Goal: Transaction & Acquisition: Book appointment/travel/reservation

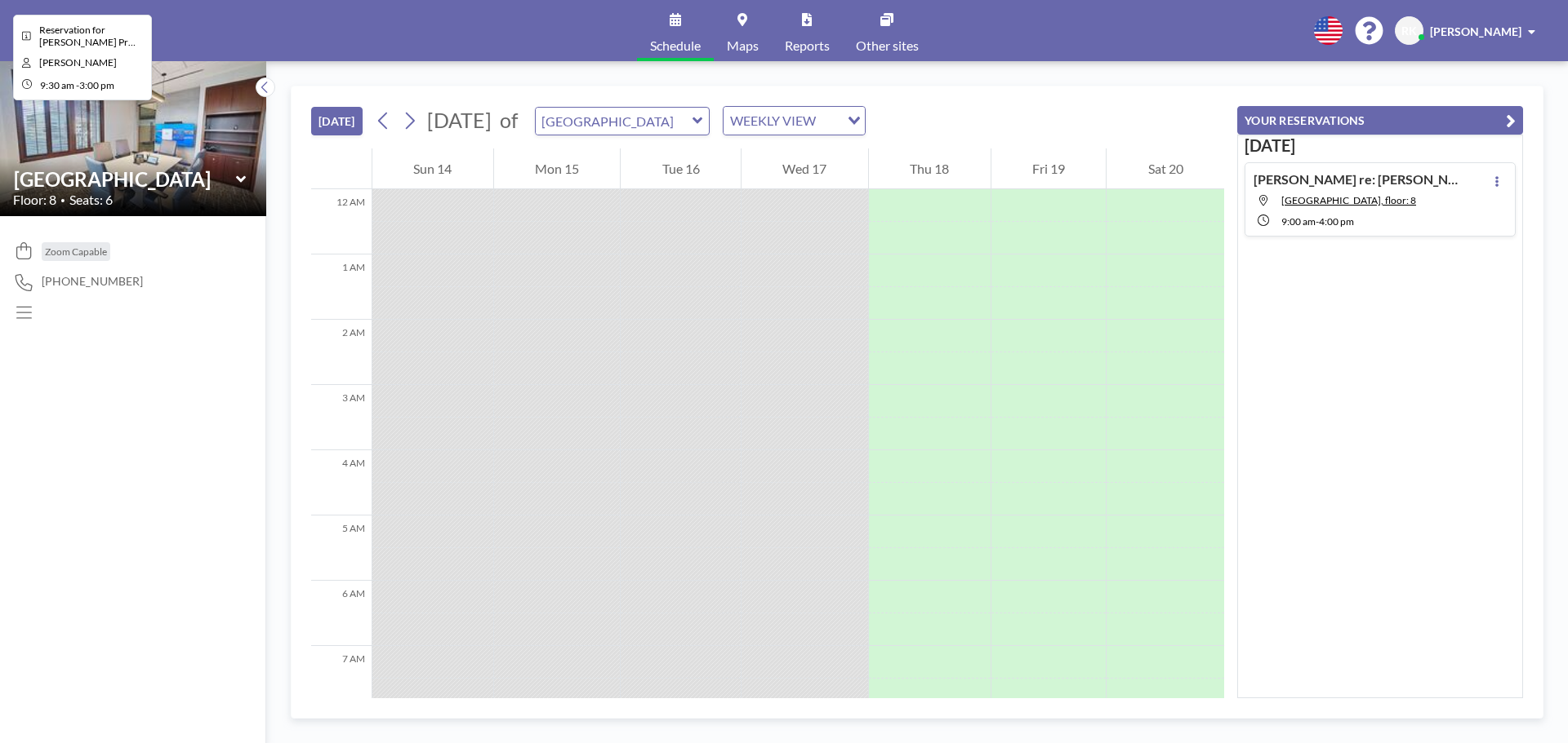
scroll to position [750, 0]
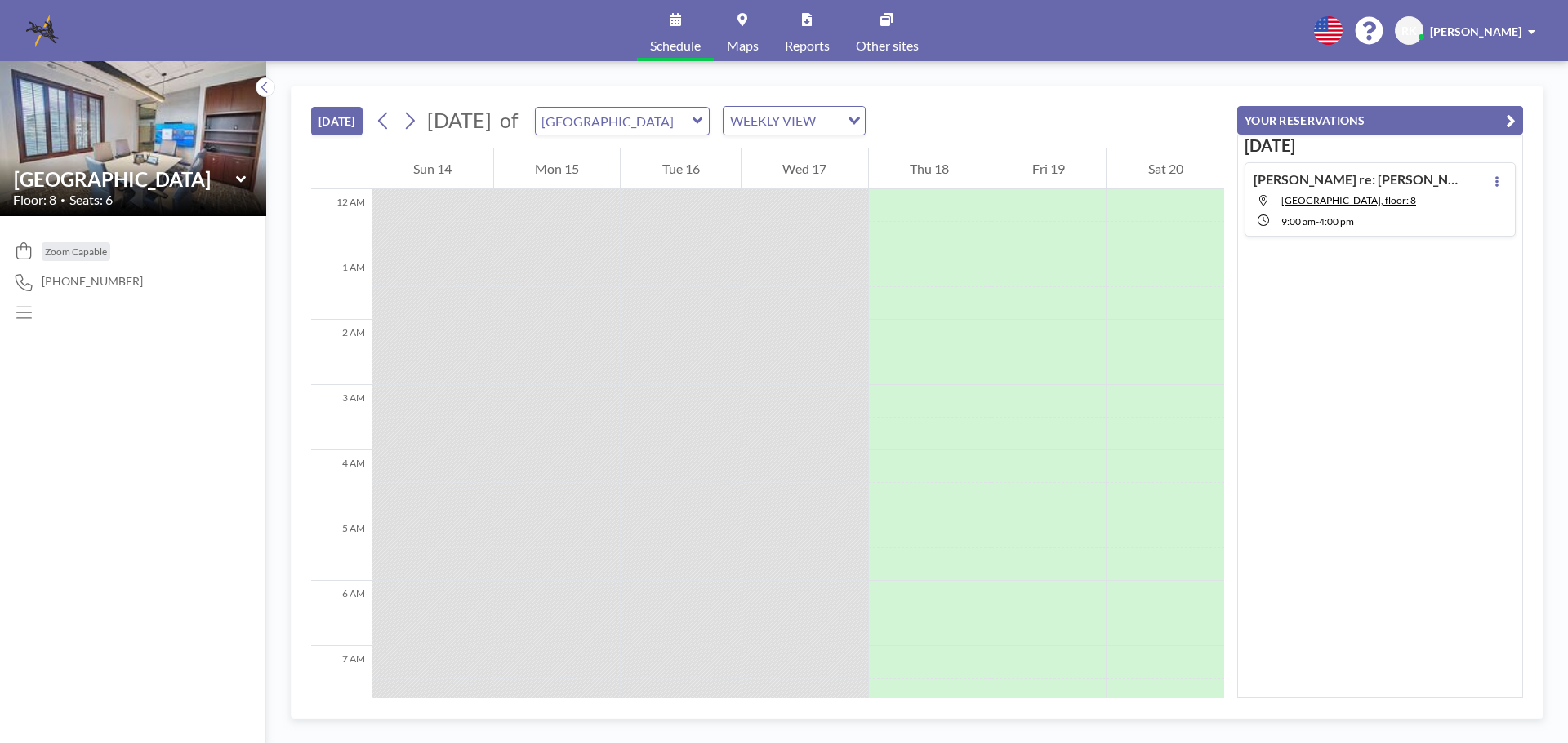
scroll to position [784, 0]
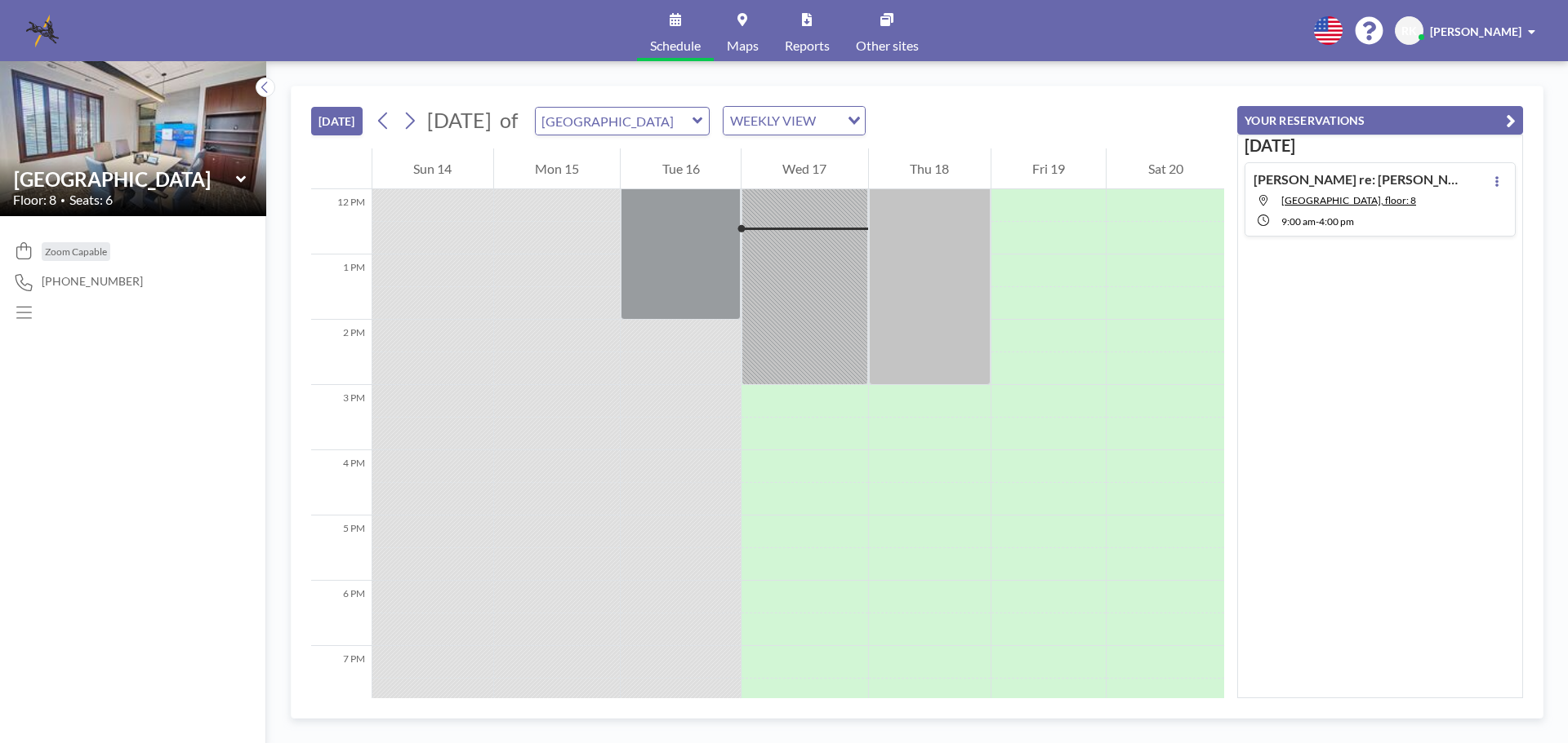
click at [240, 178] on icon at bounding box center [241, 180] width 11 height 17
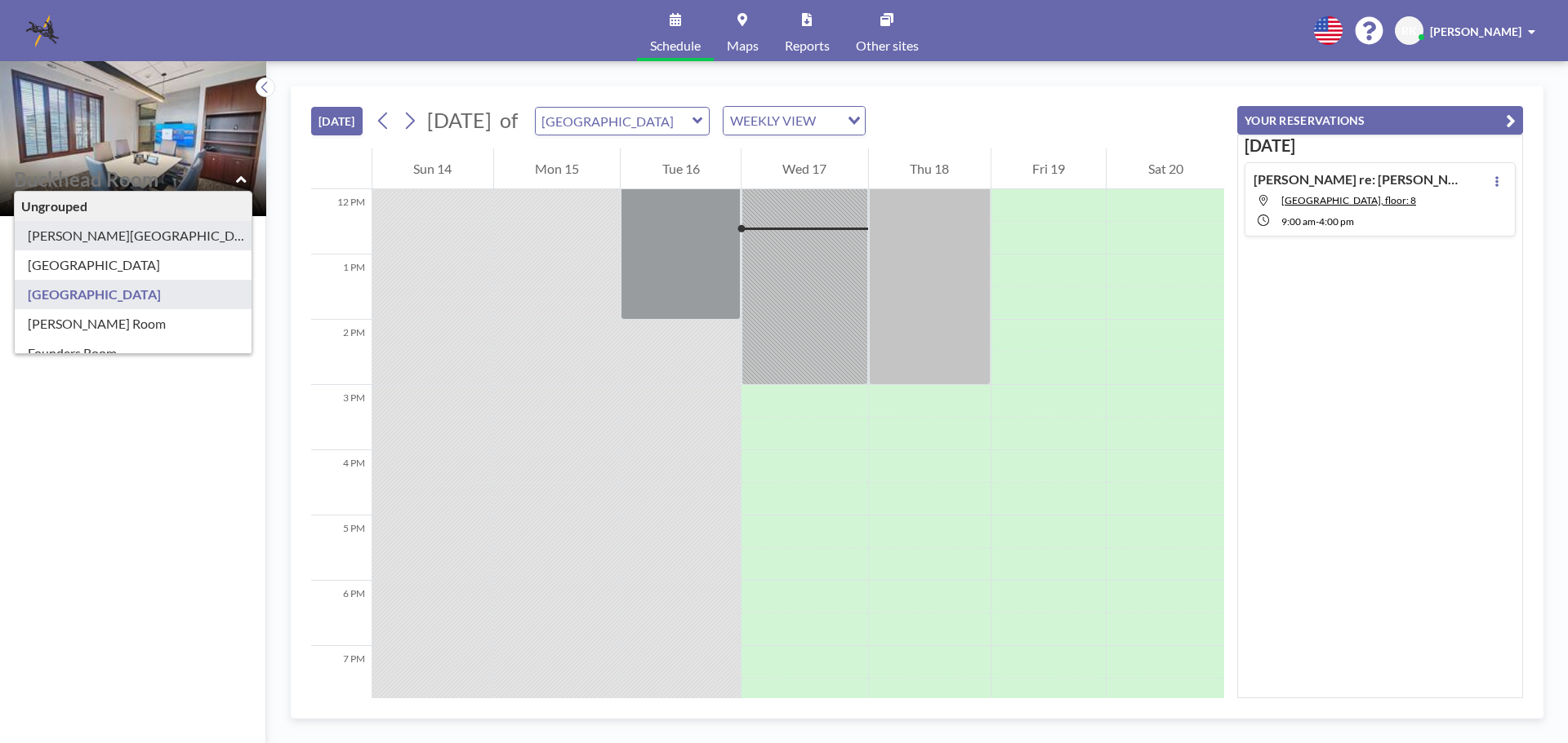
type input "Ansley Room"
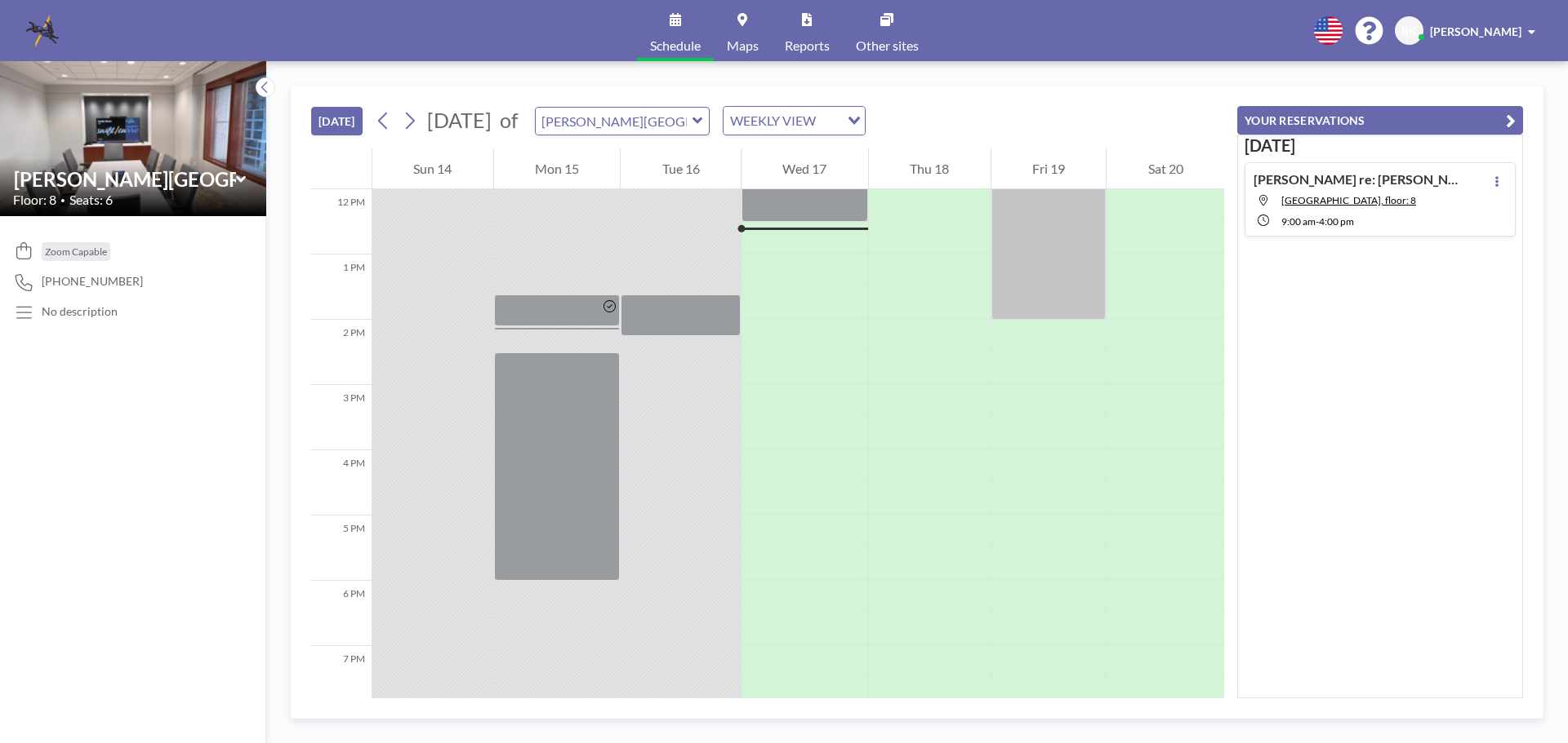
click at [236, 176] on icon at bounding box center [241, 180] width 11 height 17
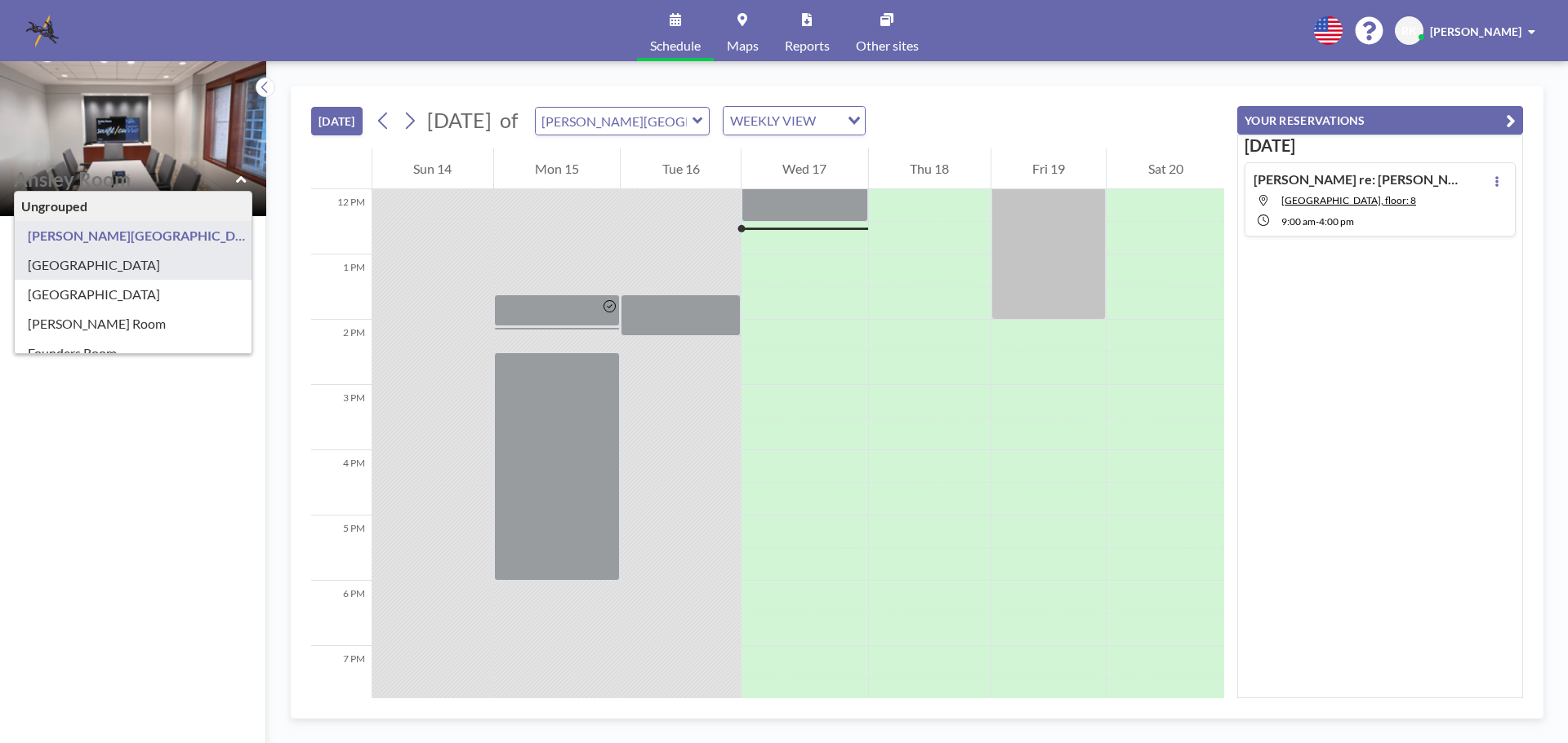
type input "Brookwood Room"
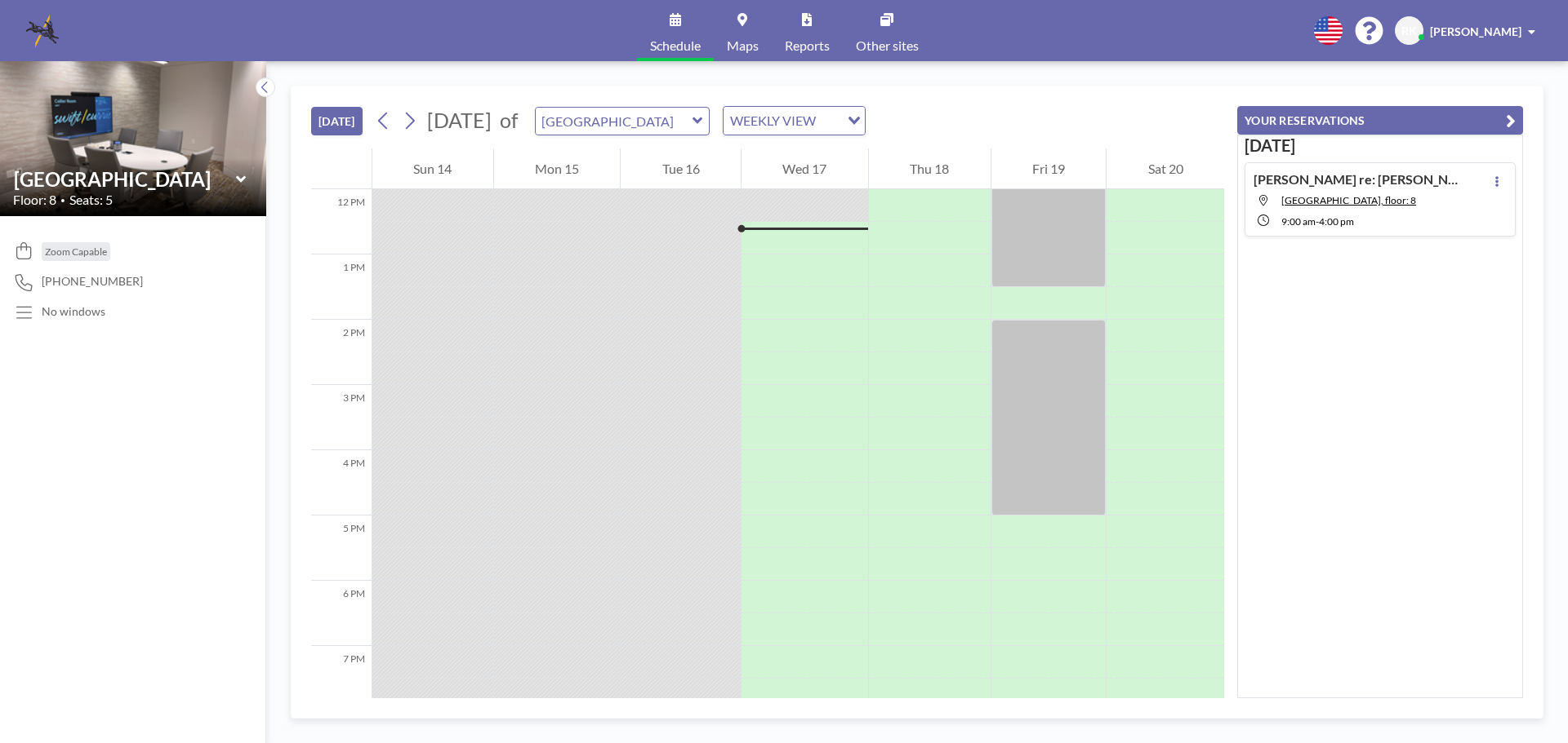
click at [238, 180] on icon at bounding box center [240, 179] width 10 height 6
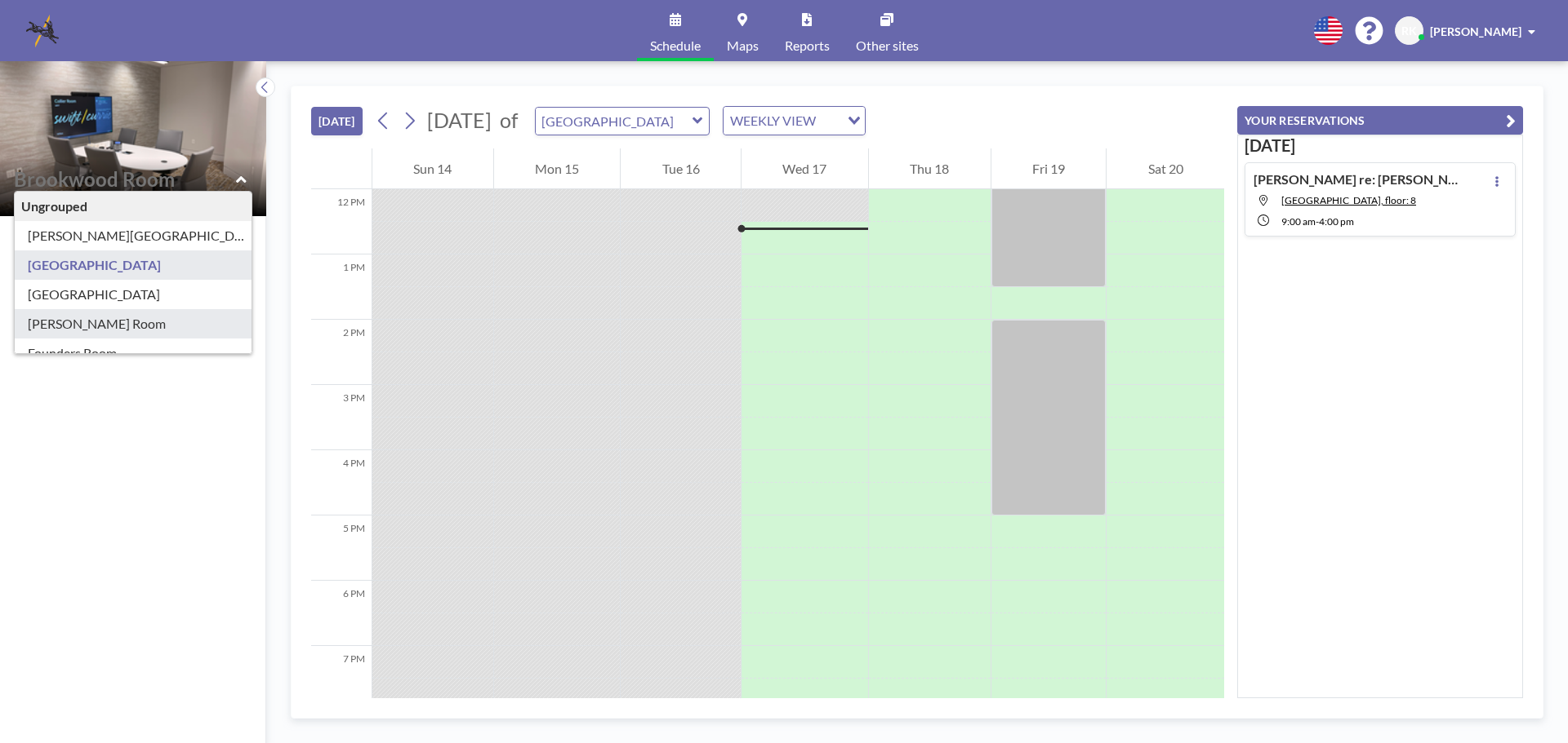
type input "Currie Room"
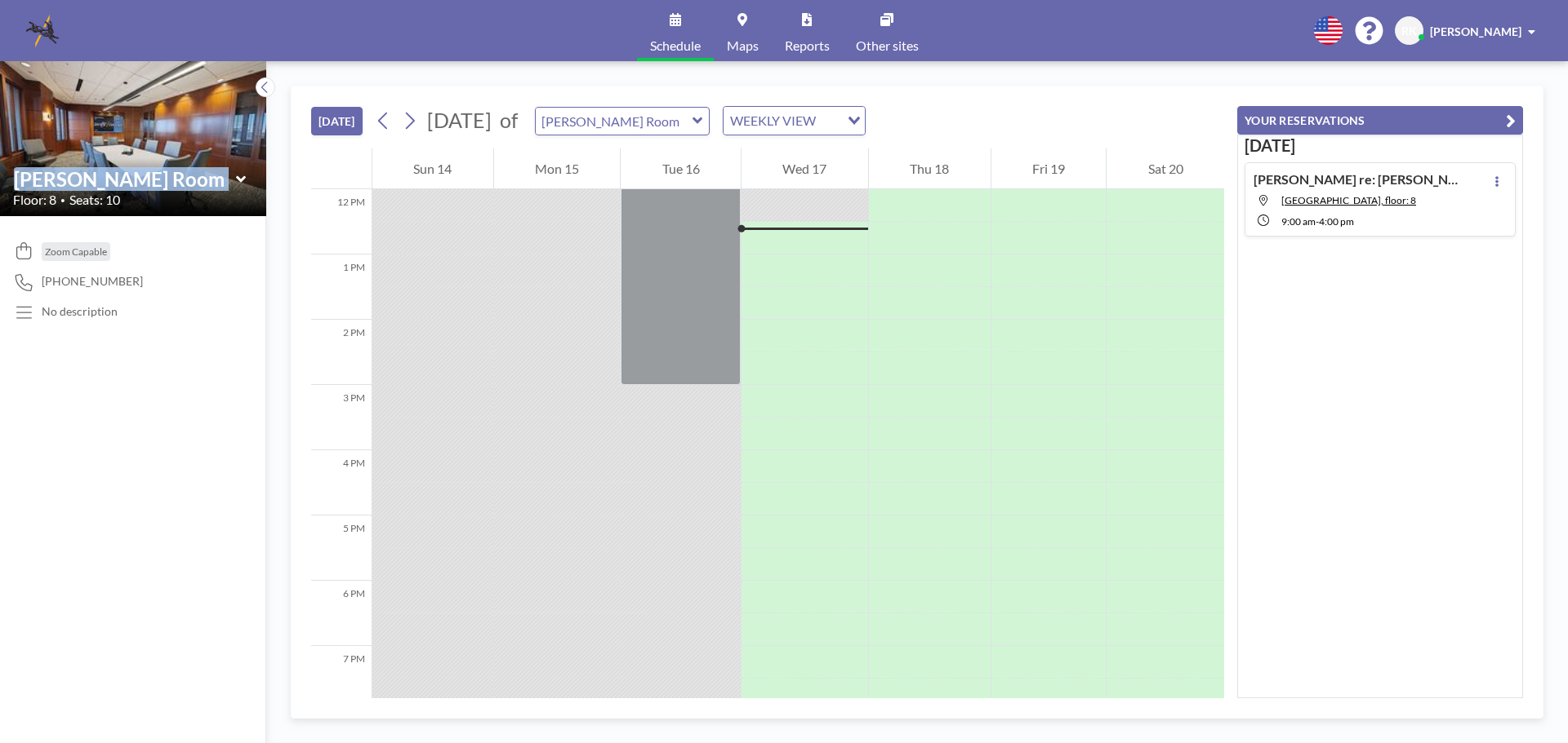
click at [240, 178] on icon at bounding box center [241, 180] width 11 height 17
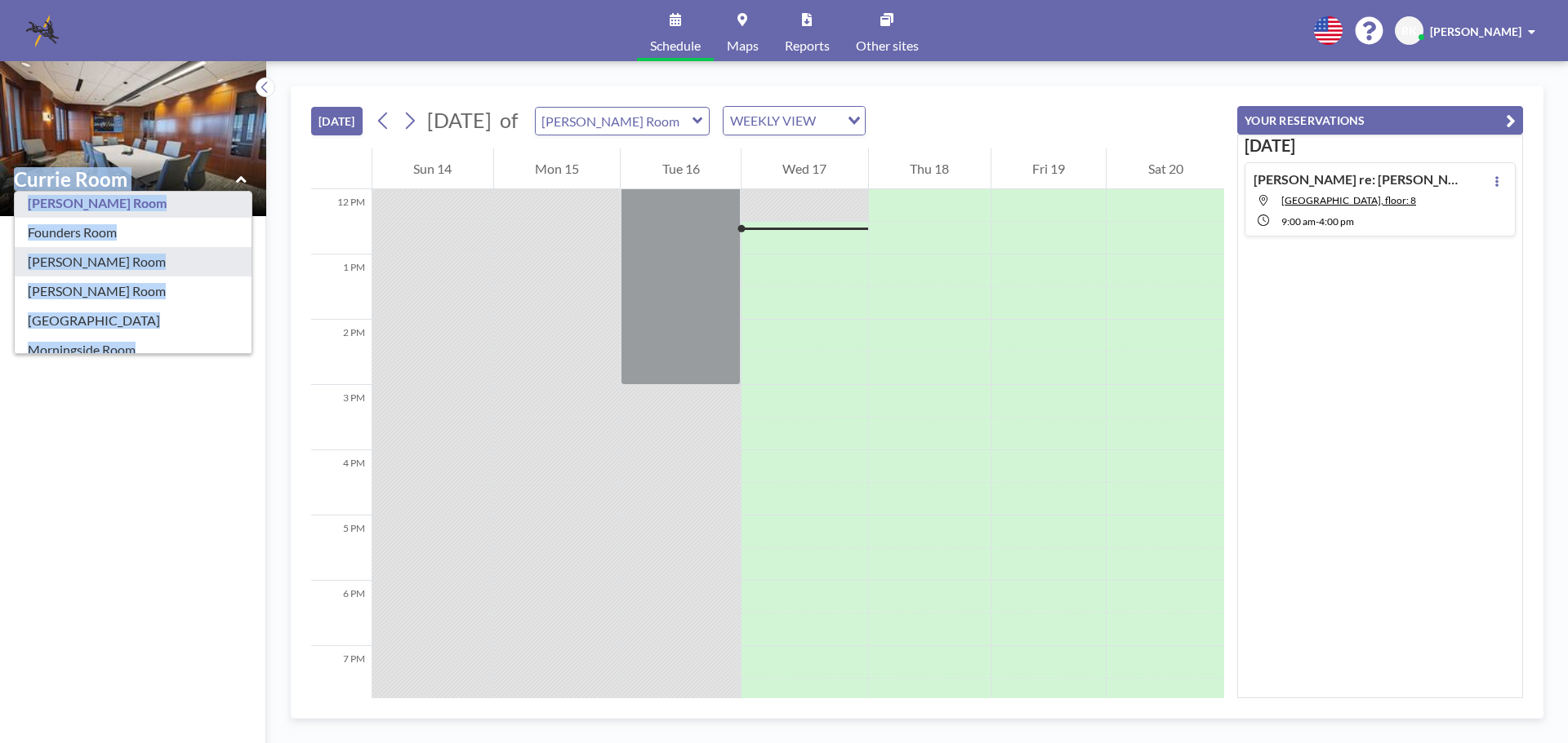
scroll to position [123, 0]
type input "Founders Room"
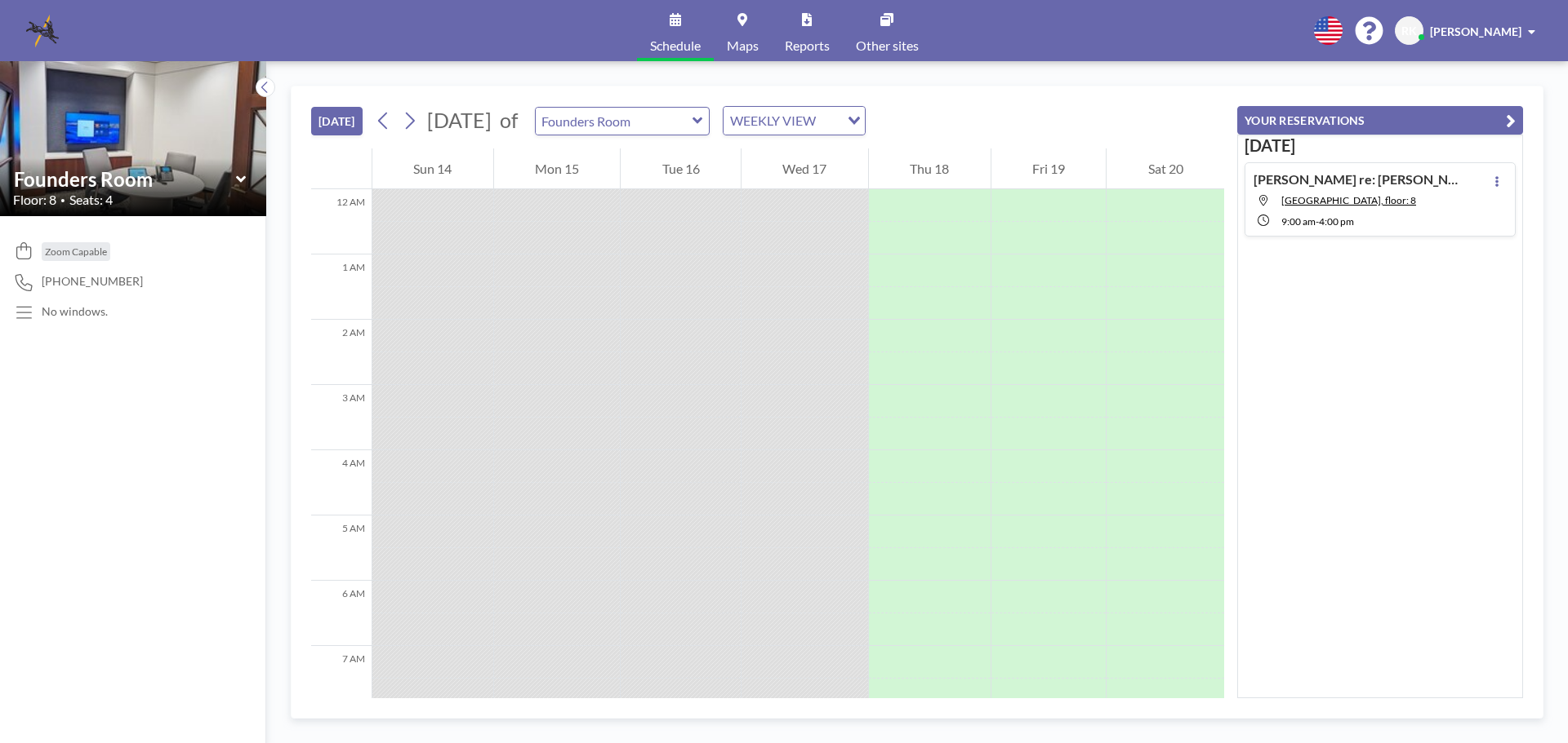
scroll to position [784, 0]
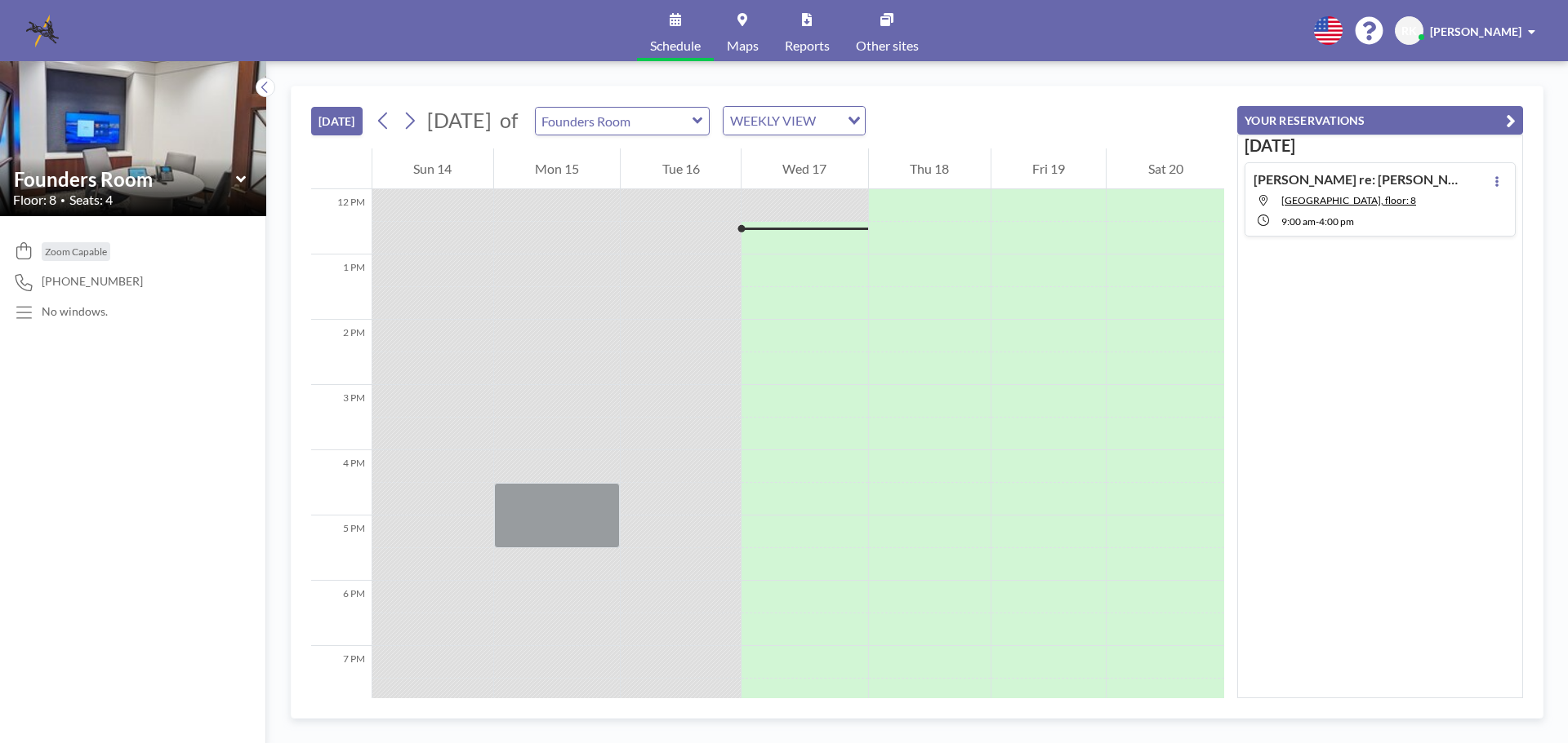
click at [240, 178] on icon at bounding box center [241, 180] width 11 height 17
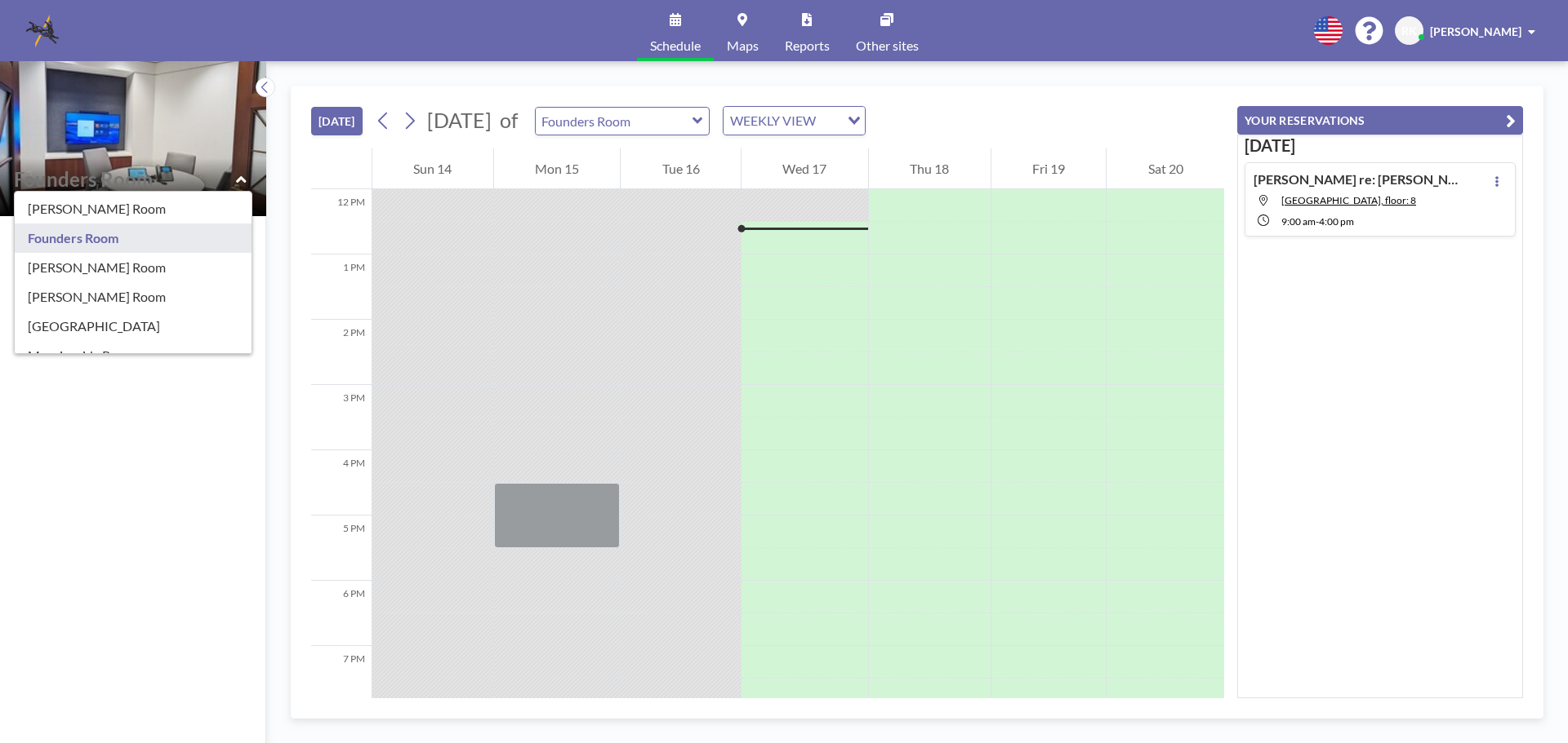
scroll to position [119, 0]
type input "Hiers Room"
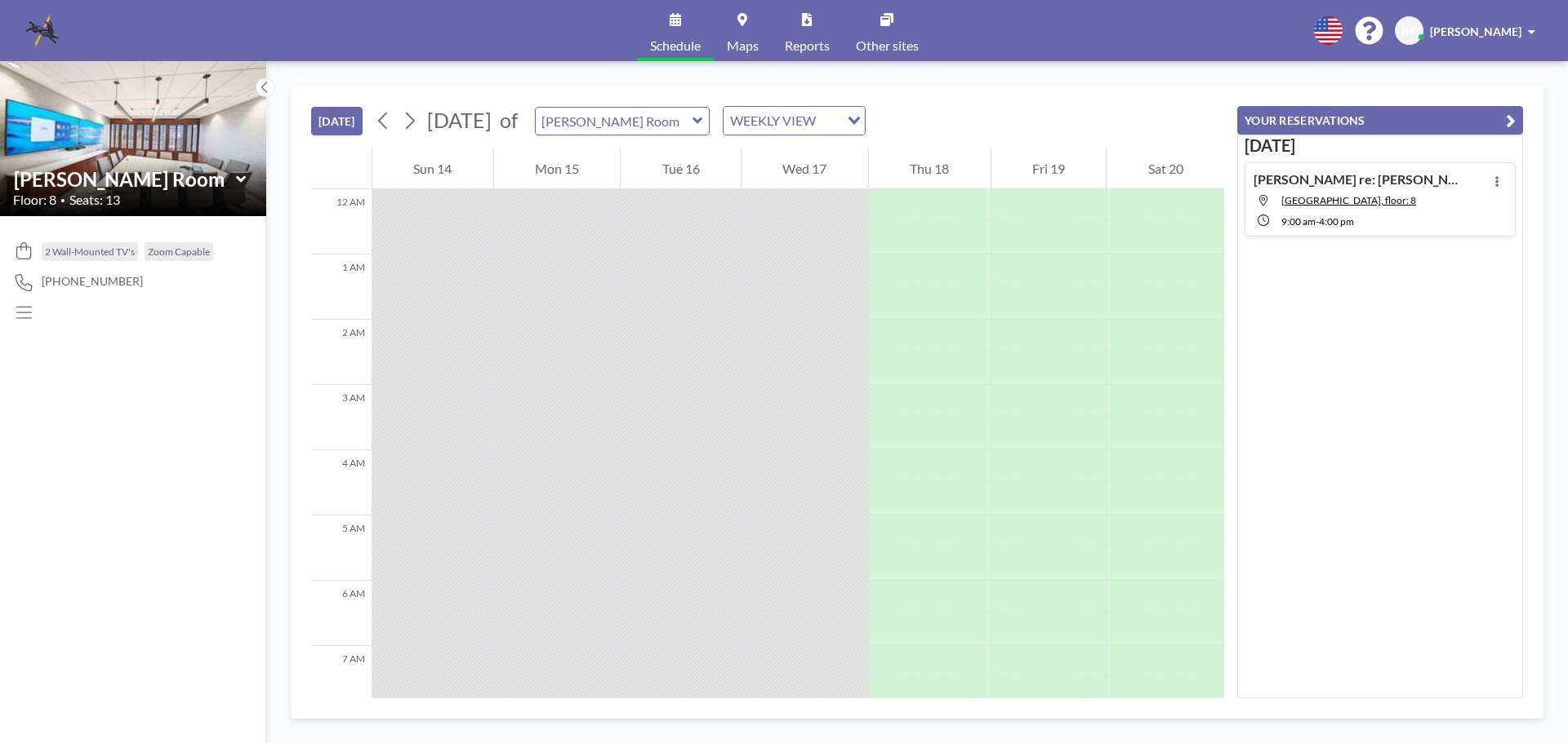
scroll to position [784, 0]
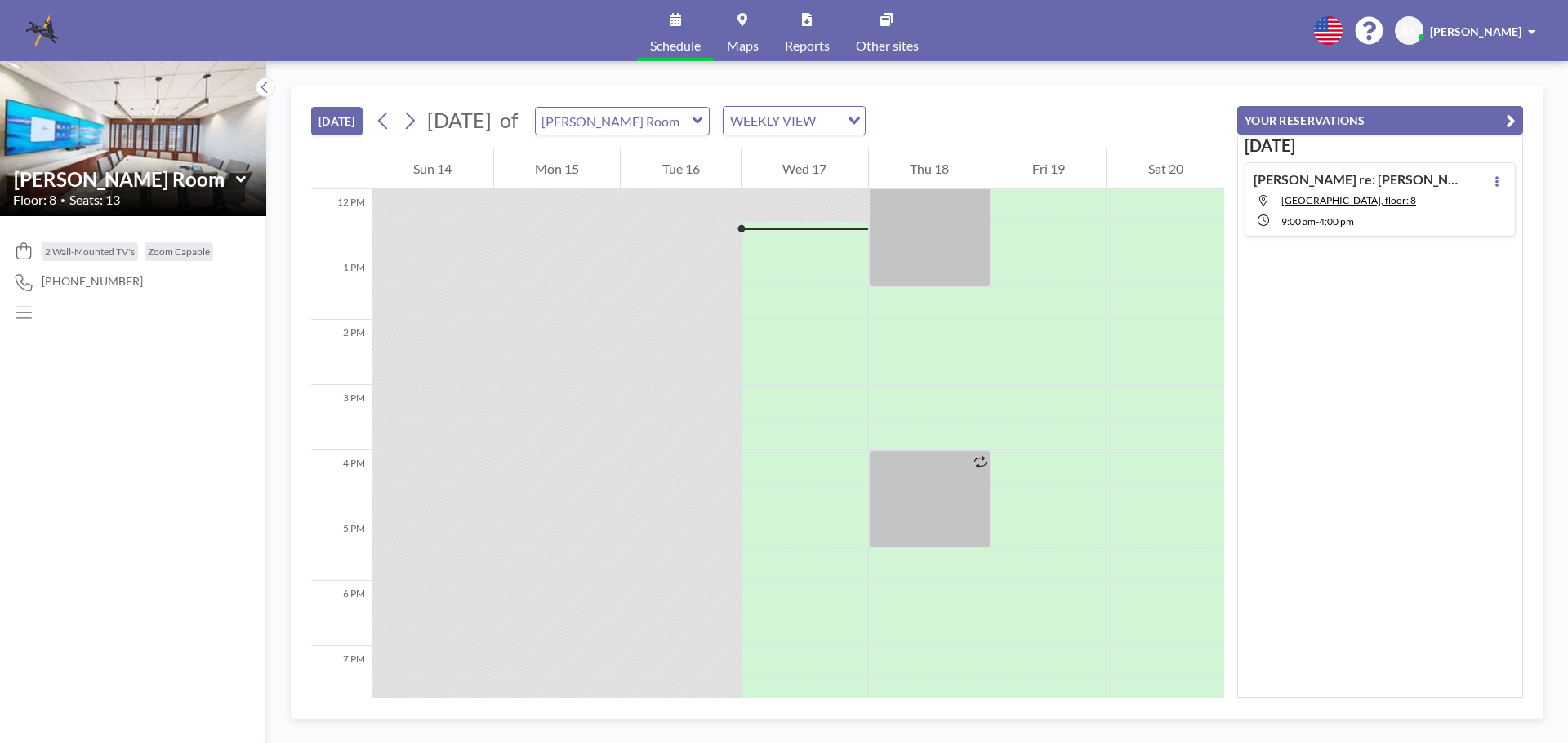
click at [242, 181] on icon at bounding box center [241, 180] width 11 height 17
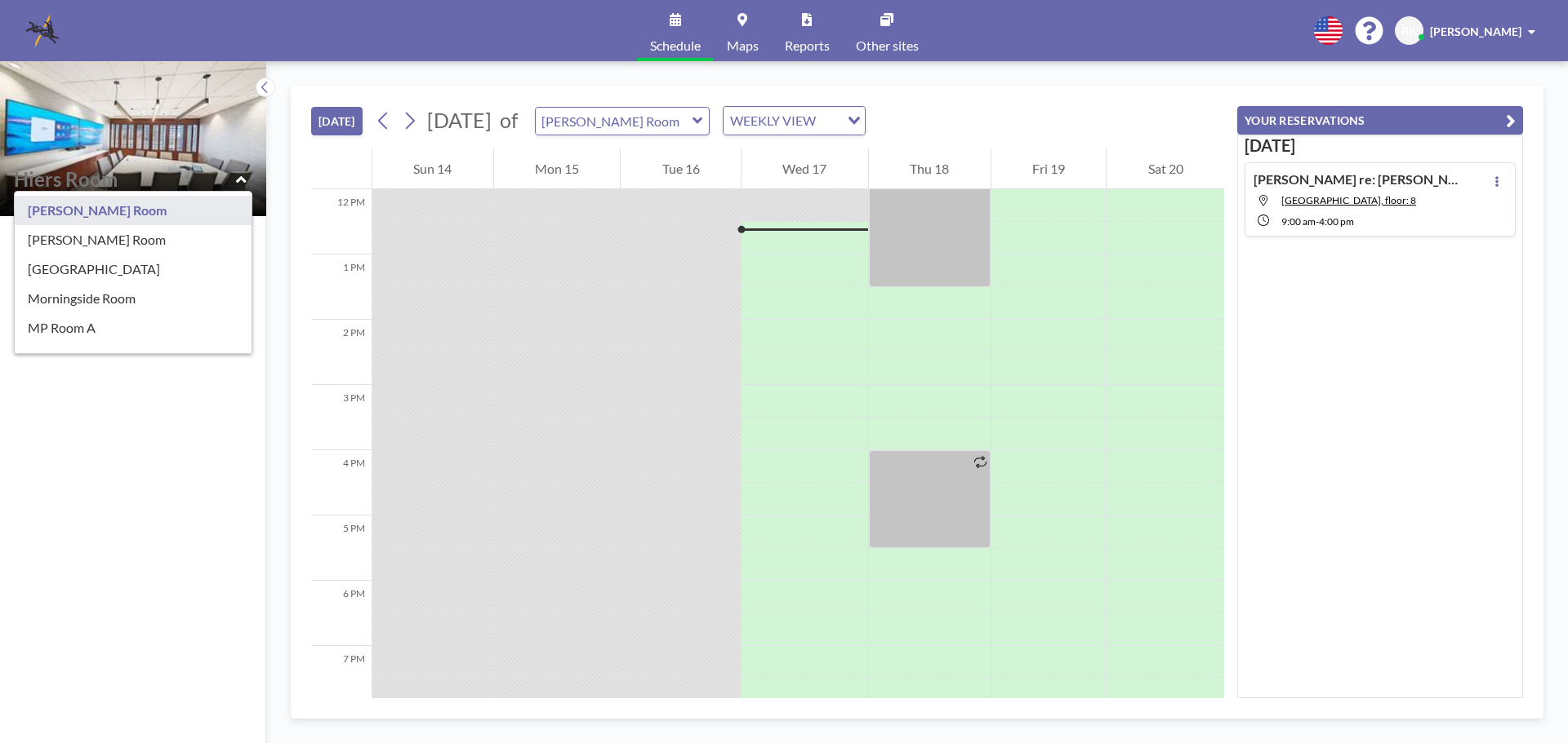
scroll to position [183, 0]
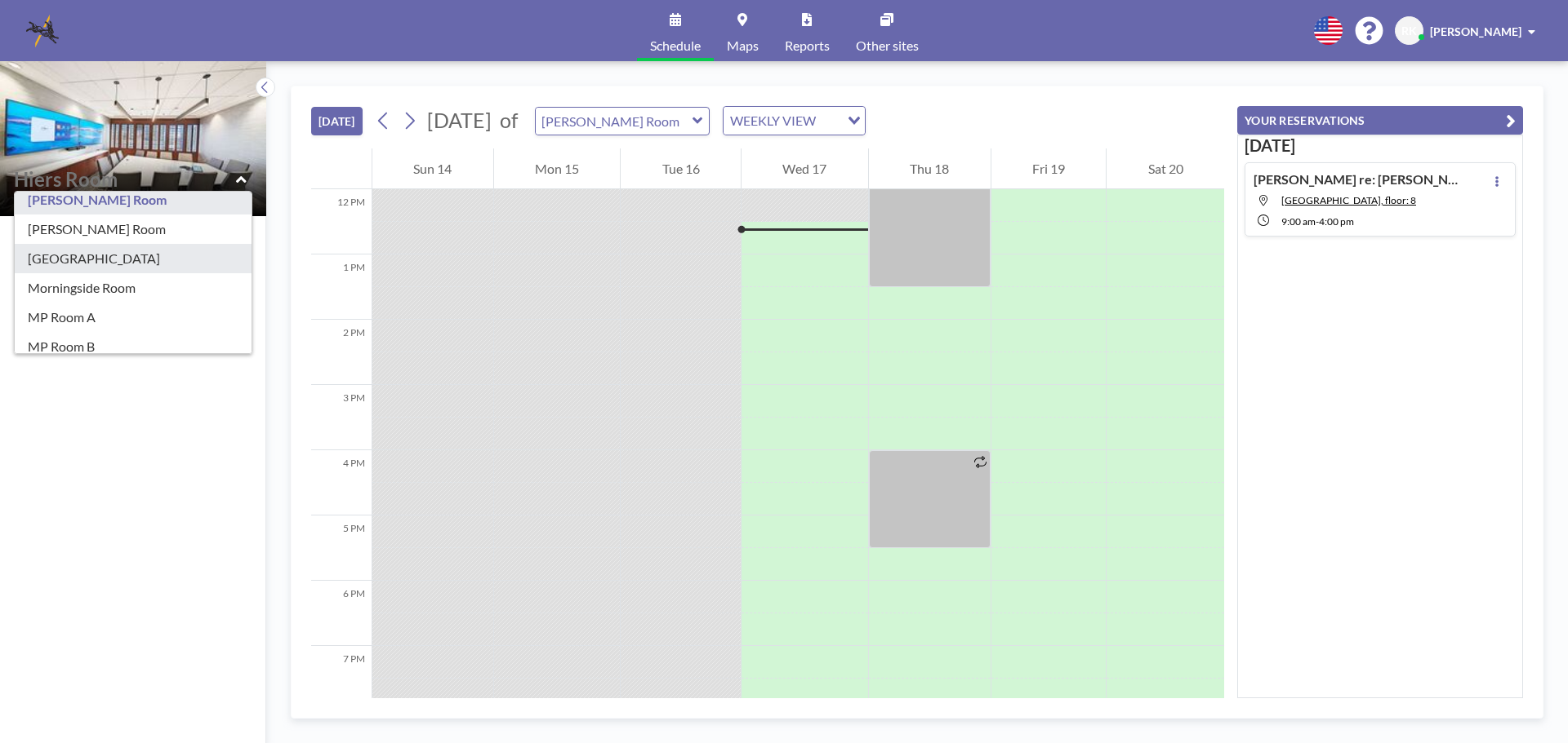
type input "Midtown Room"
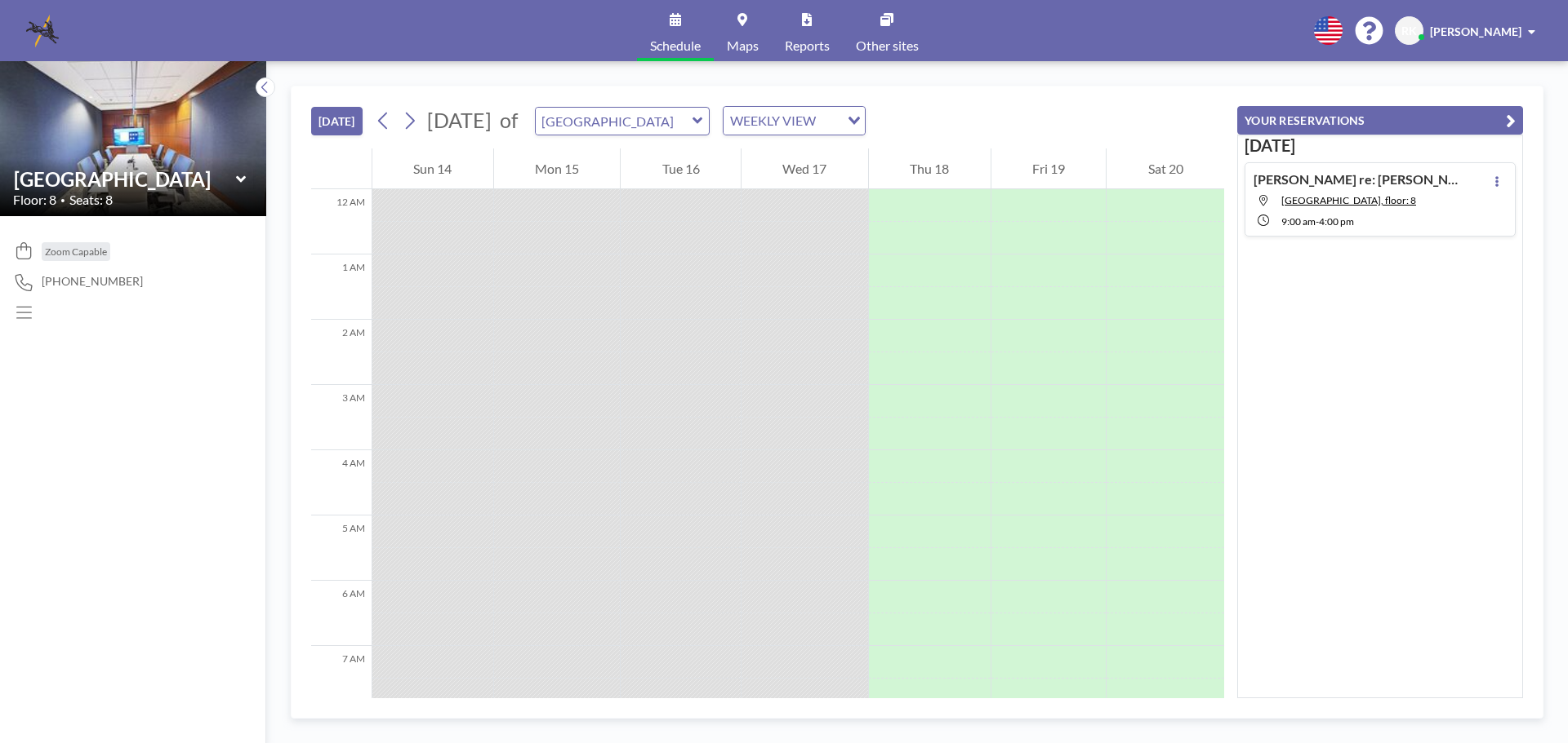
scroll to position [784, 0]
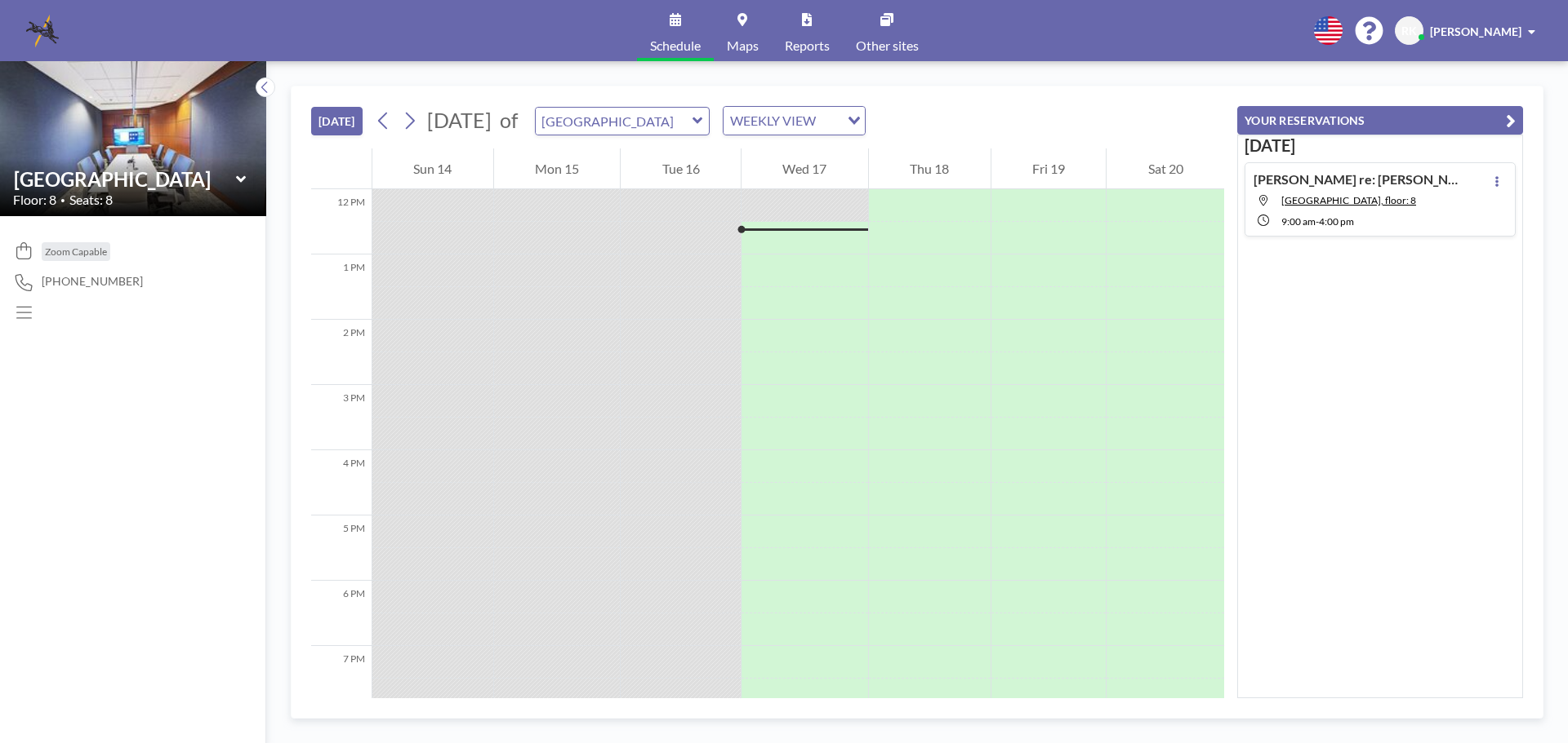
click at [244, 180] on icon at bounding box center [241, 180] width 11 height 17
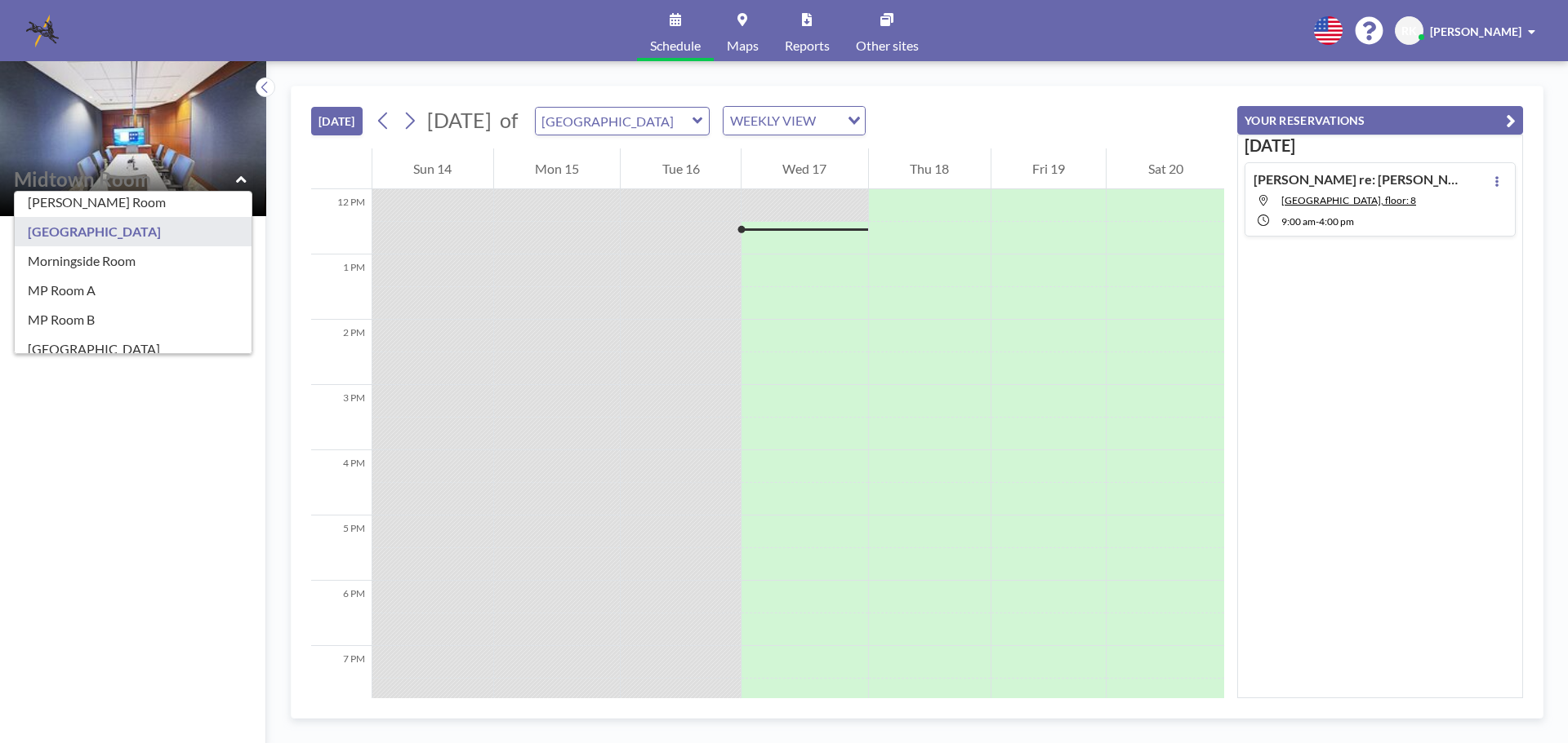
scroll to position [212, 0]
type input "Morningside Room"
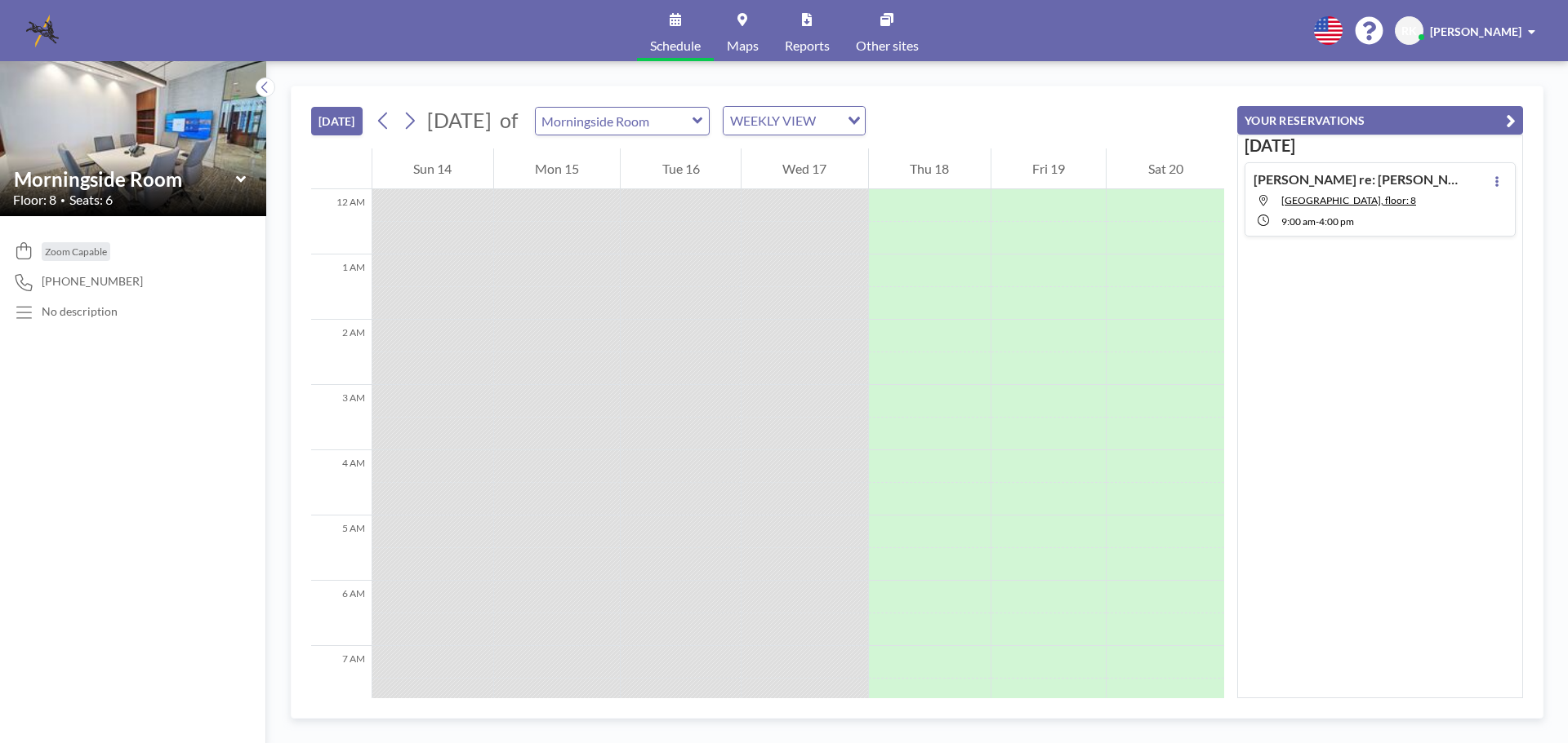
scroll to position [784, 0]
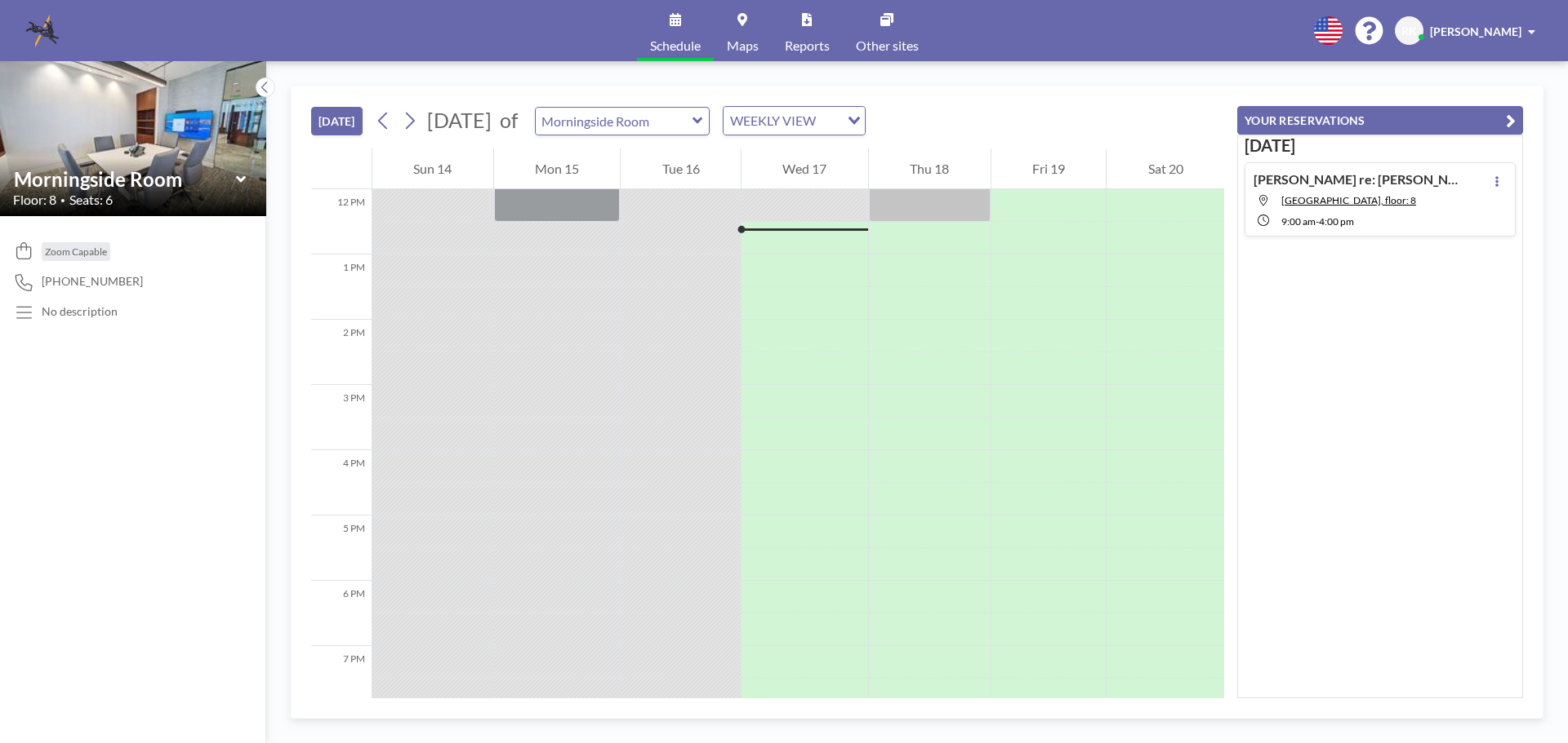
click at [237, 182] on icon at bounding box center [241, 180] width 11 height 17
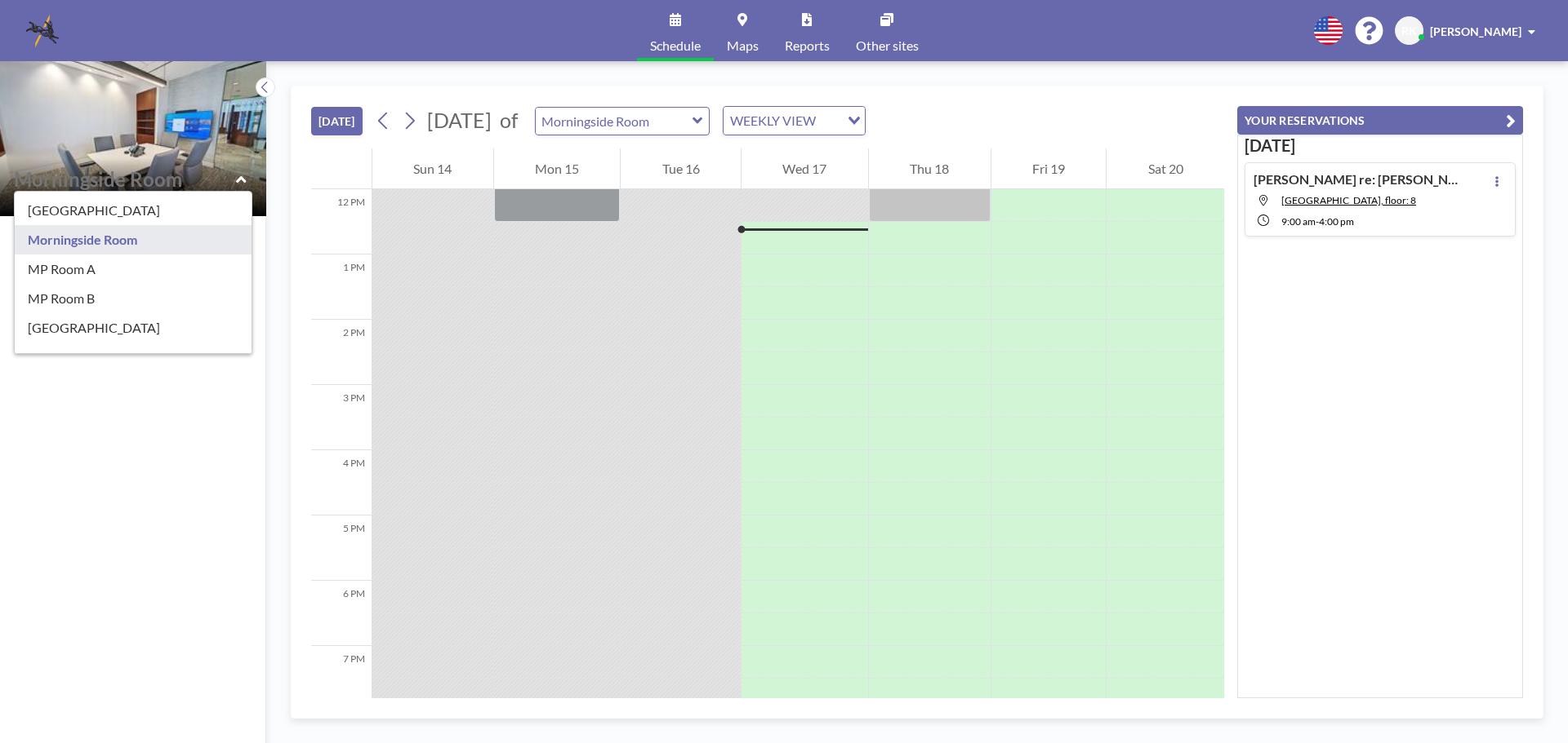
scroll to position [241, 0]
type input "MP Room A"
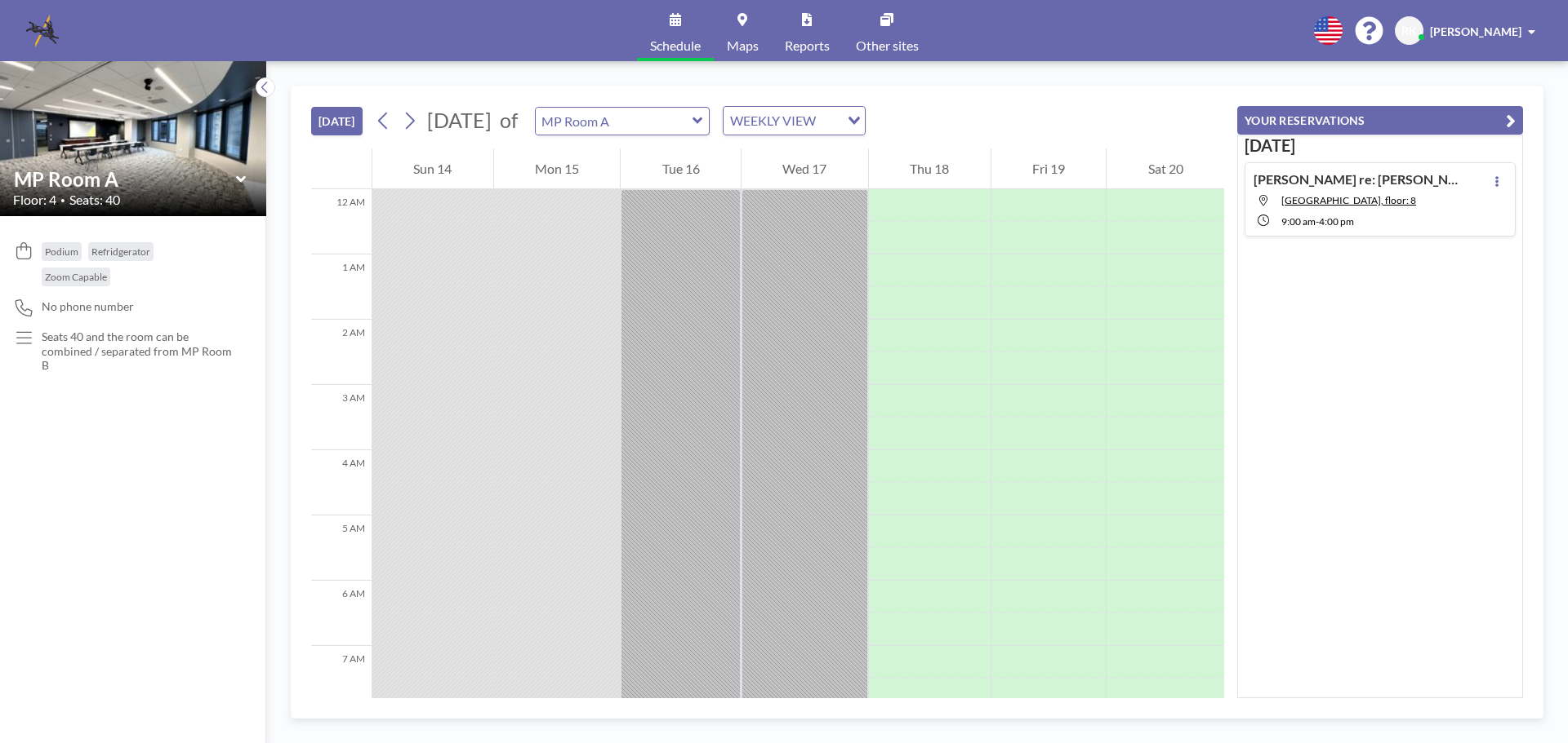
scroll to position [784, 0]
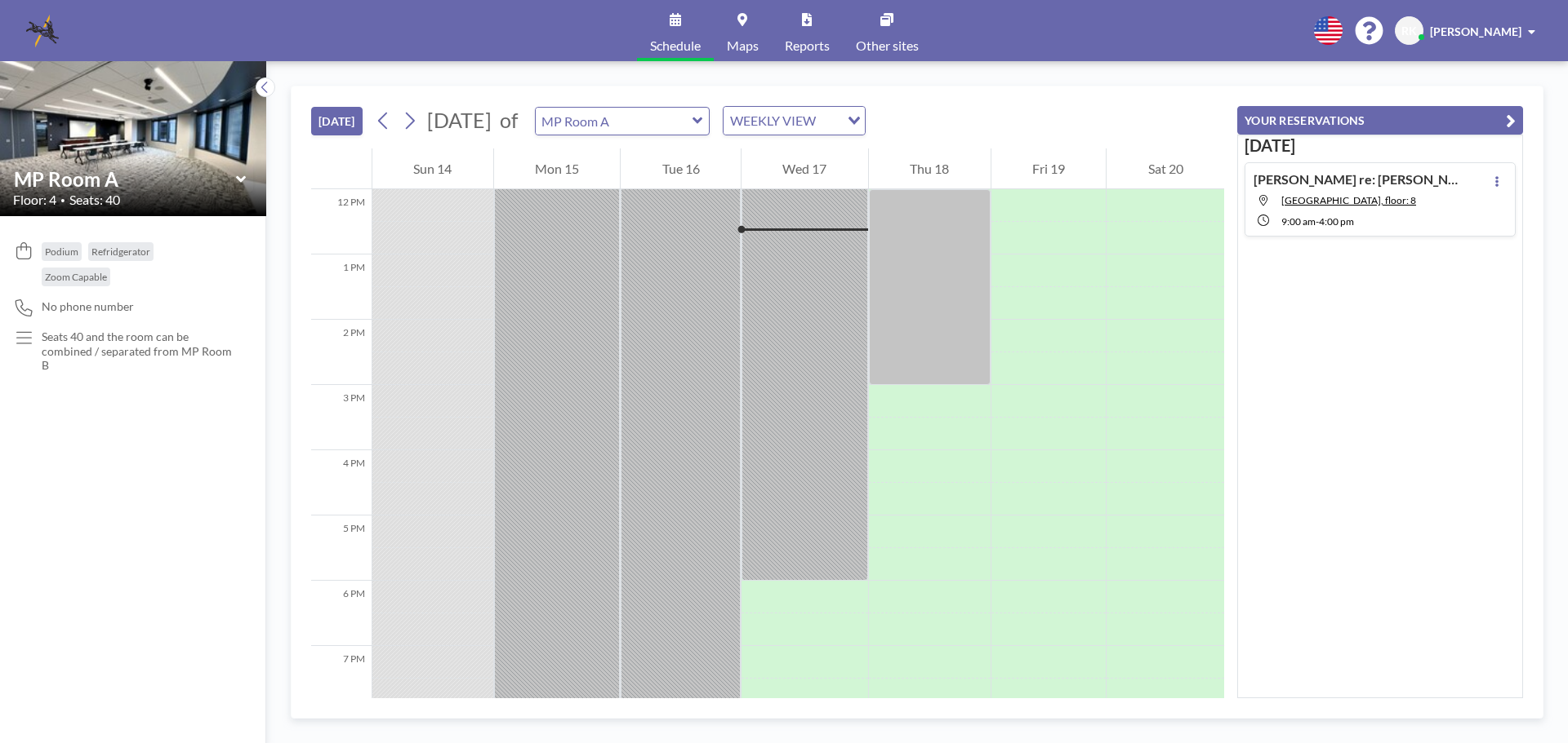
click at [238, 181] on icon at bounding box center [241, 180] width 11 height 17
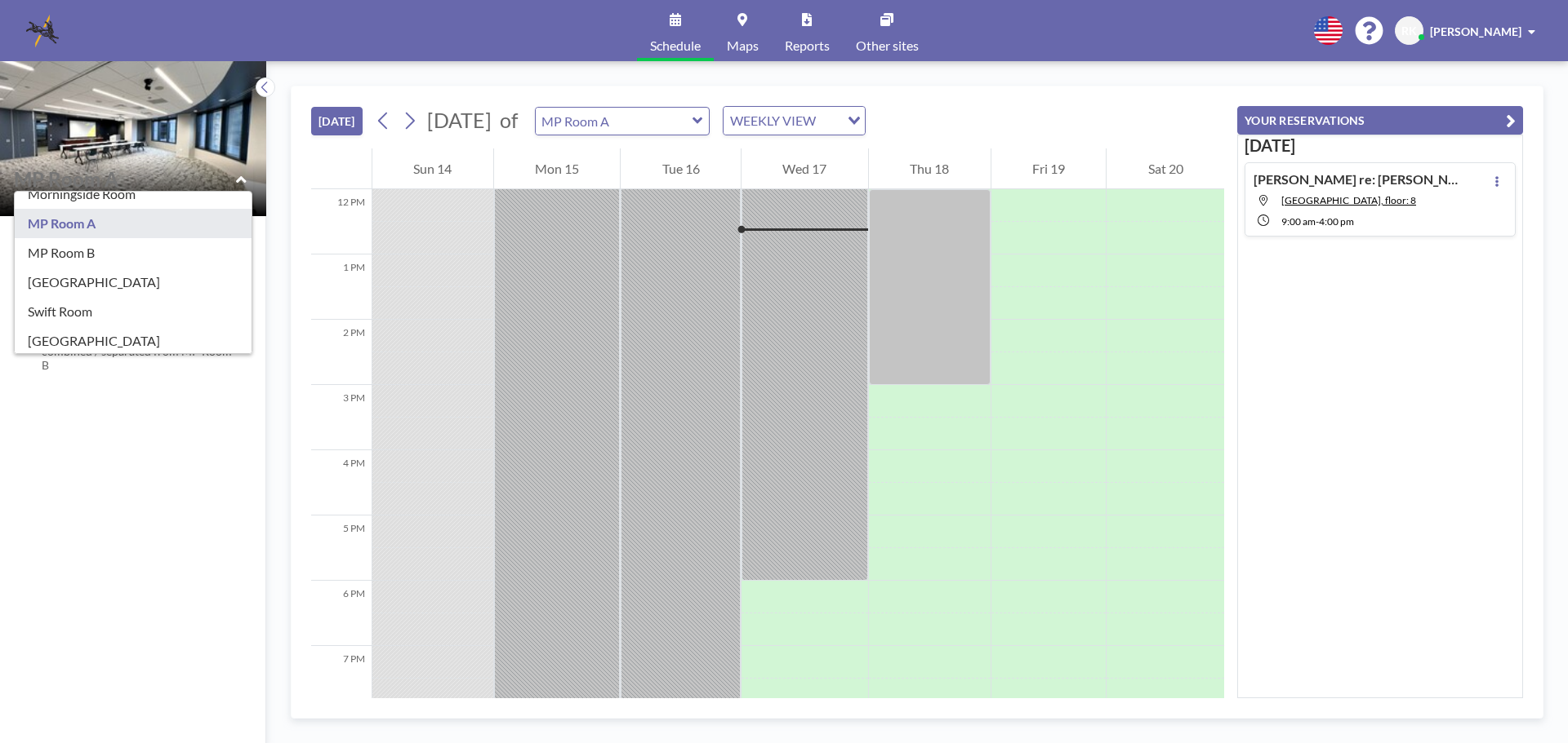
scroll to position [287, 0]
type input "Sweet Auburn Room"
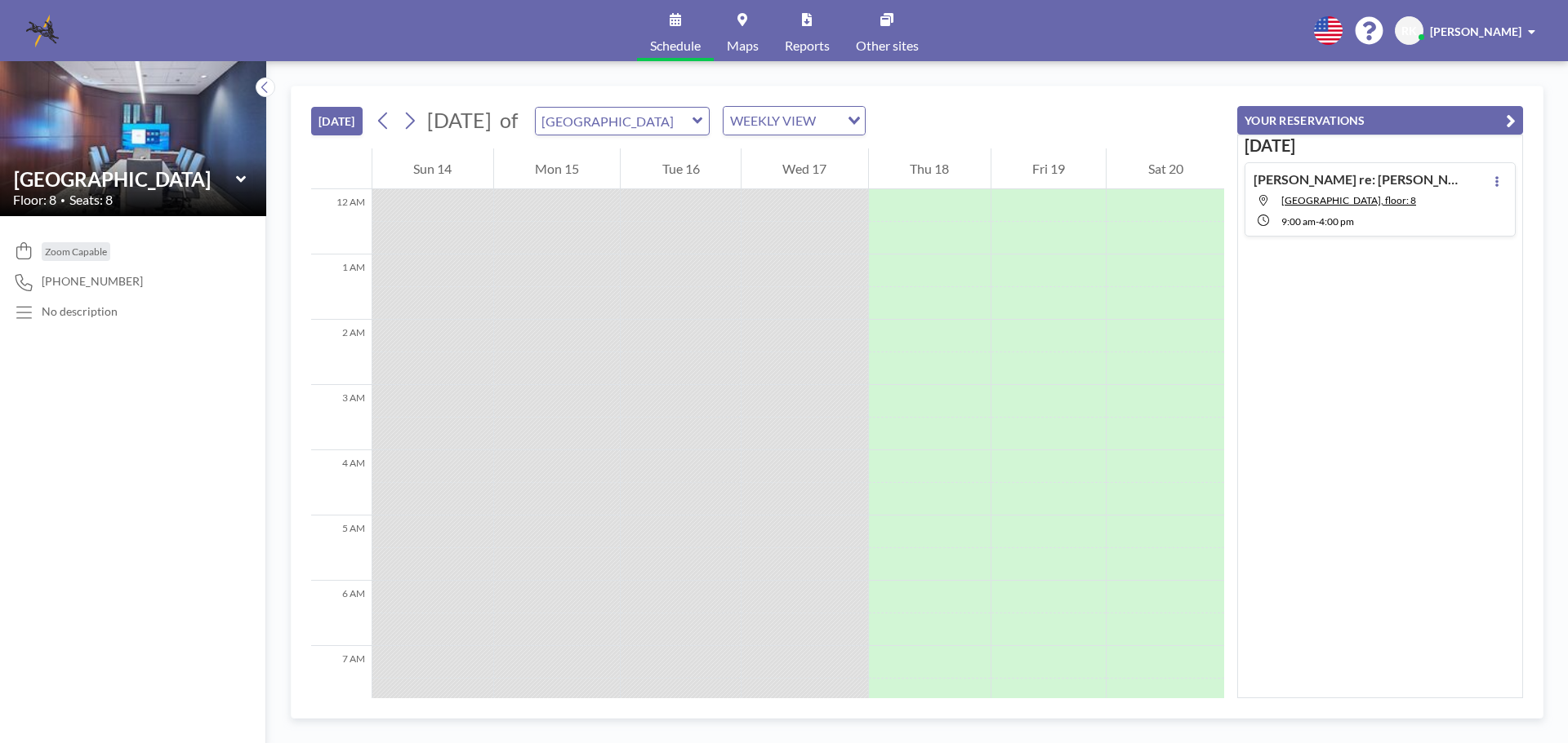
scroll to position [784, 0]
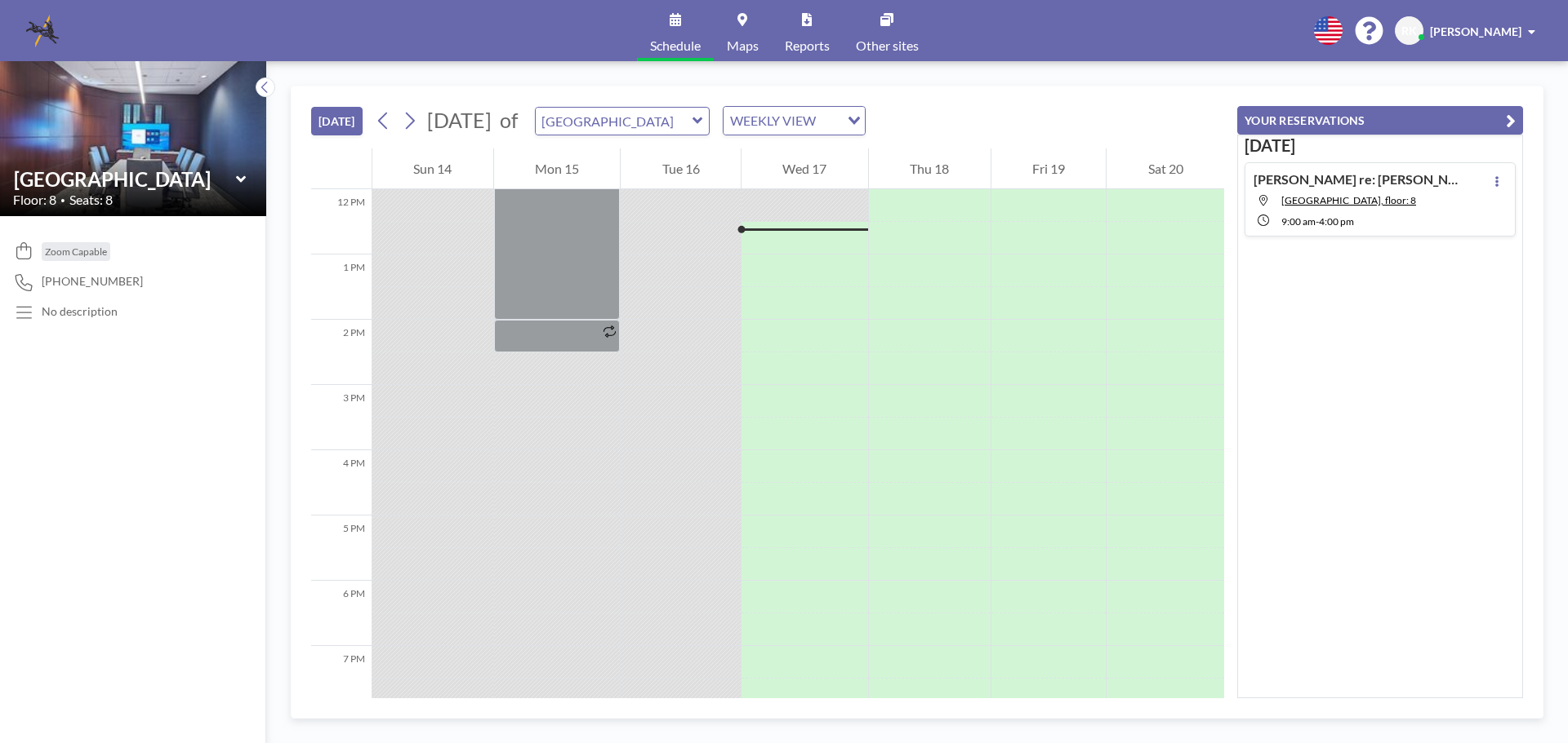
click at [239, 177] on icon at bounding box center [240, 179] width 10 height 6
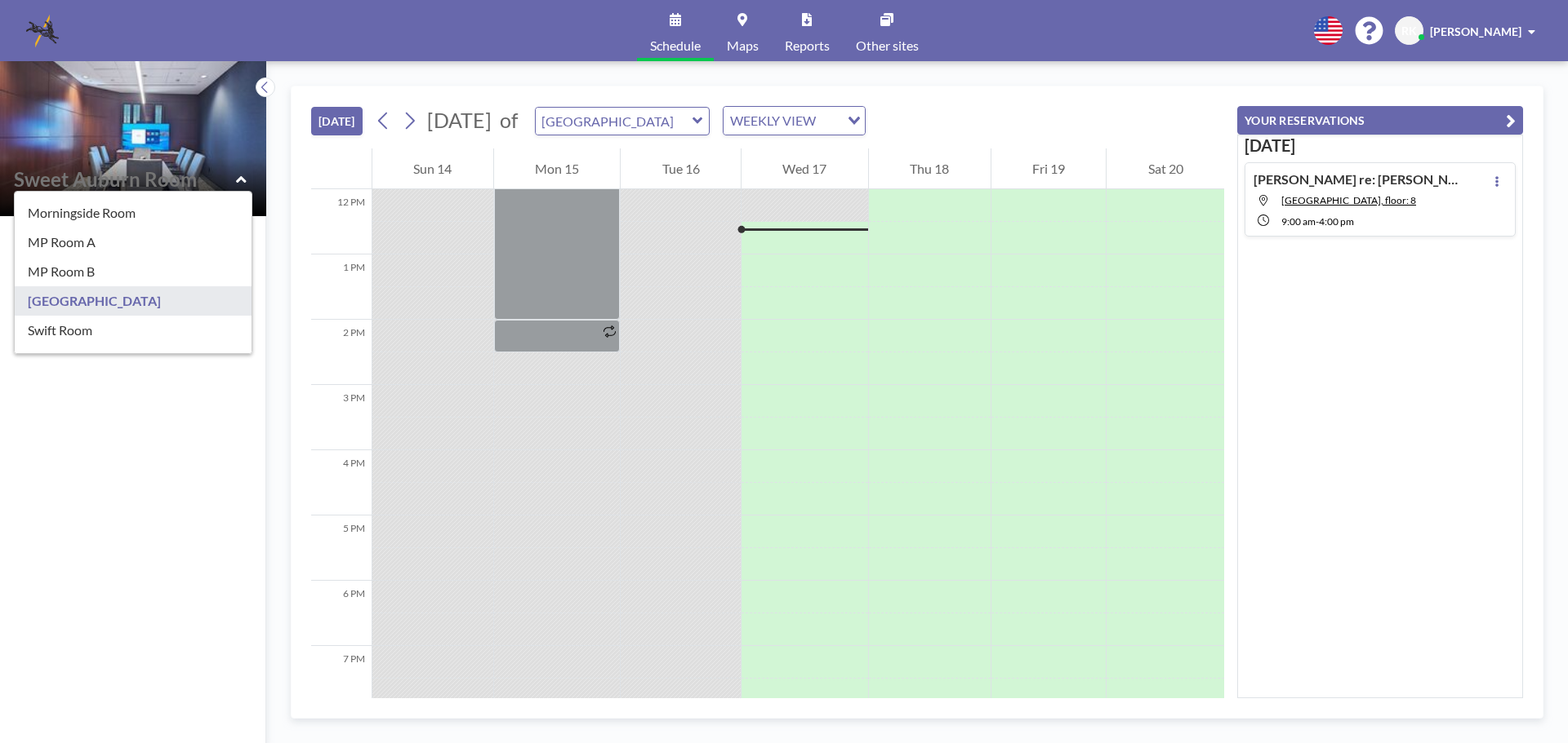
scroll to position [287, 0]
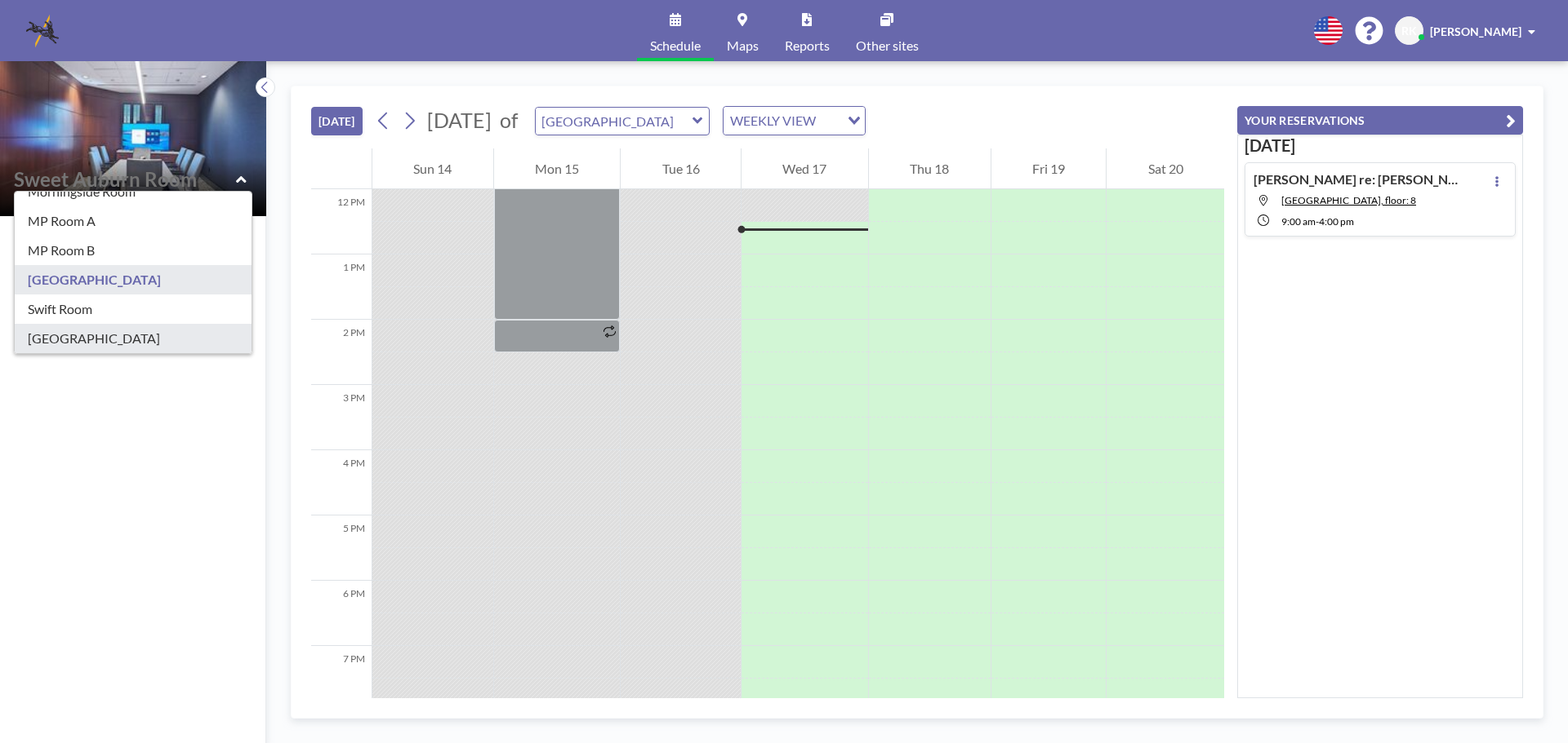
type input "West End Room"
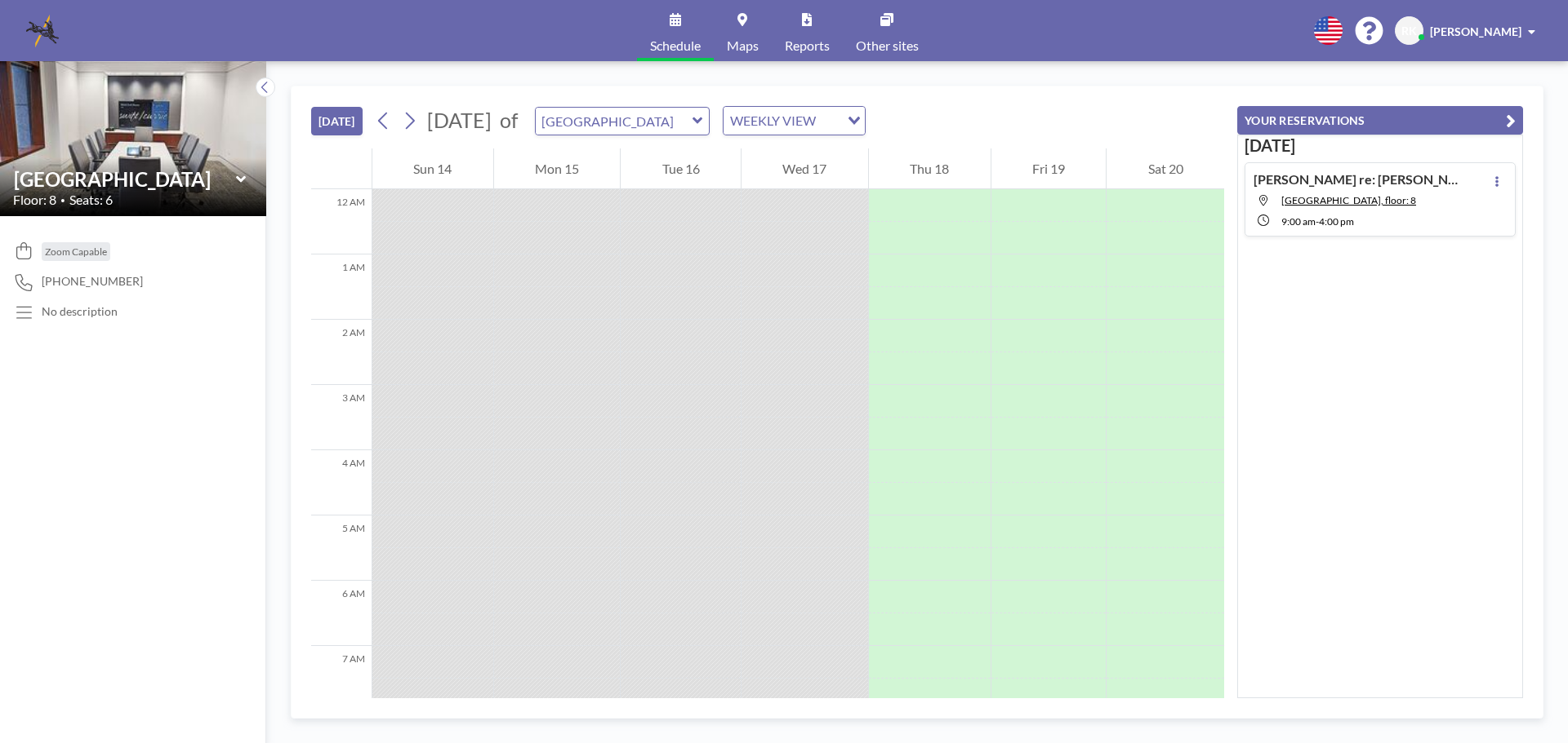
scroll to position [784, 0]
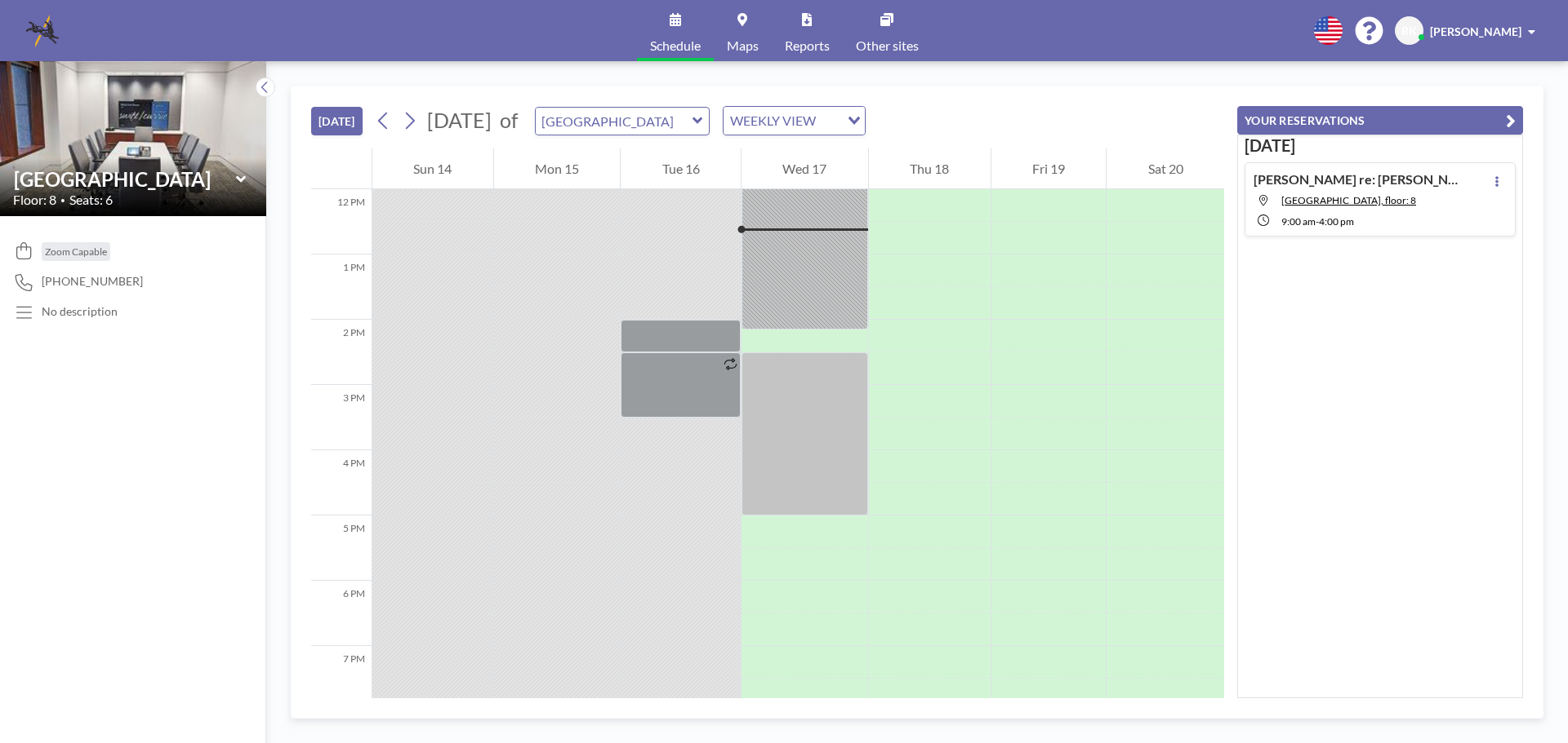
click at [238, 180] on icon at bounding box center [240, 179] width 10 height 6
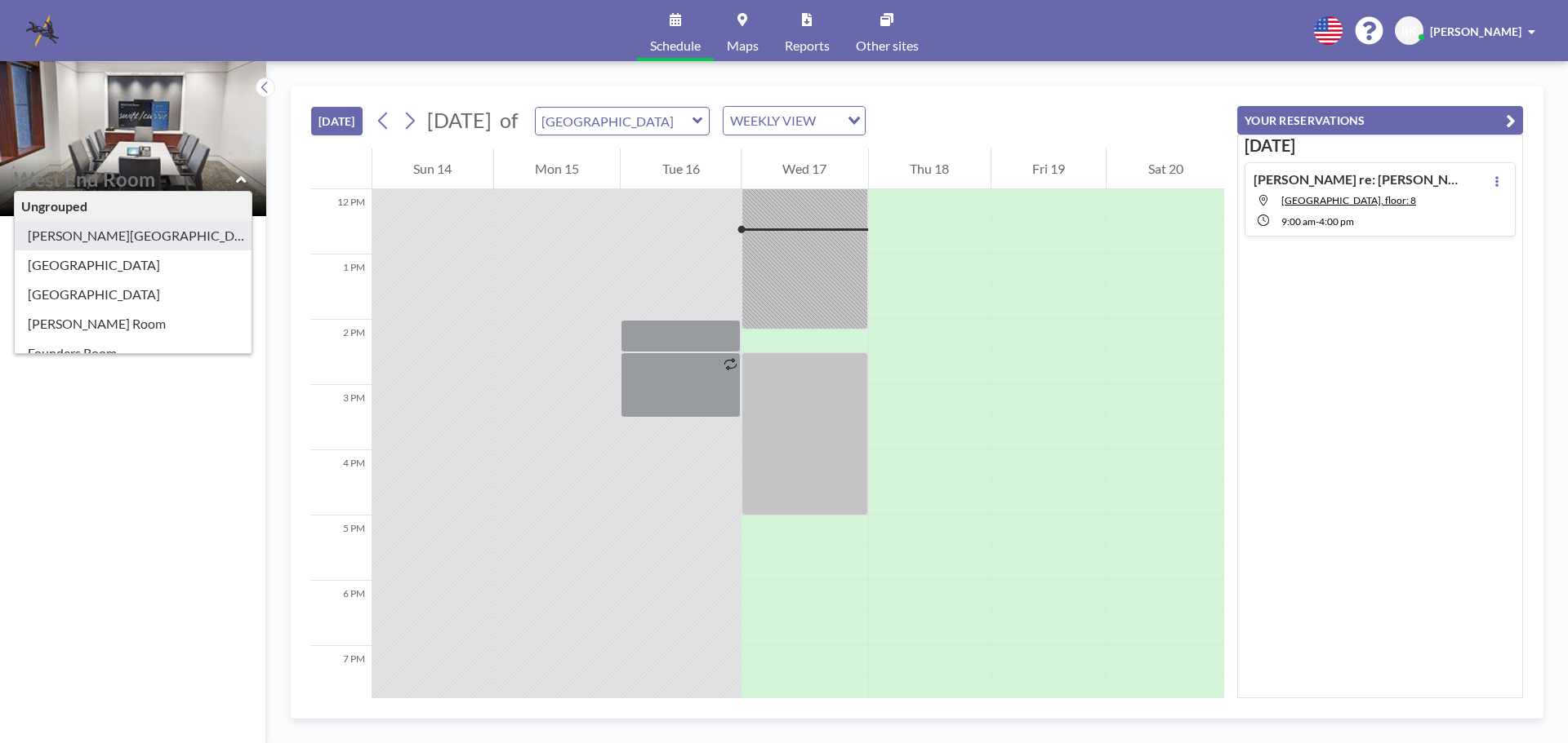
type input "Ansley Room"
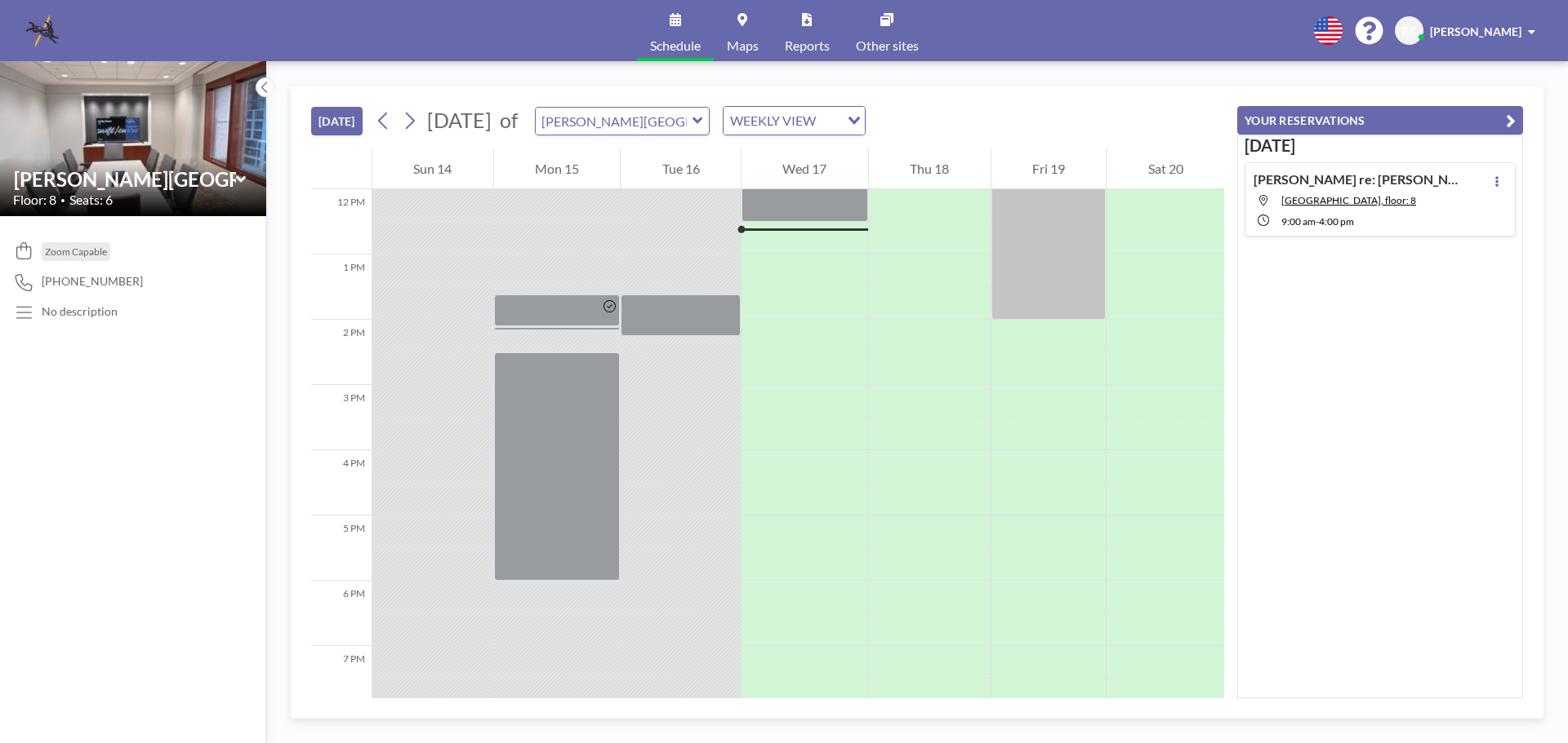
click at [242, 176] on icon at bounding box center [241, 180] width 11 height 17
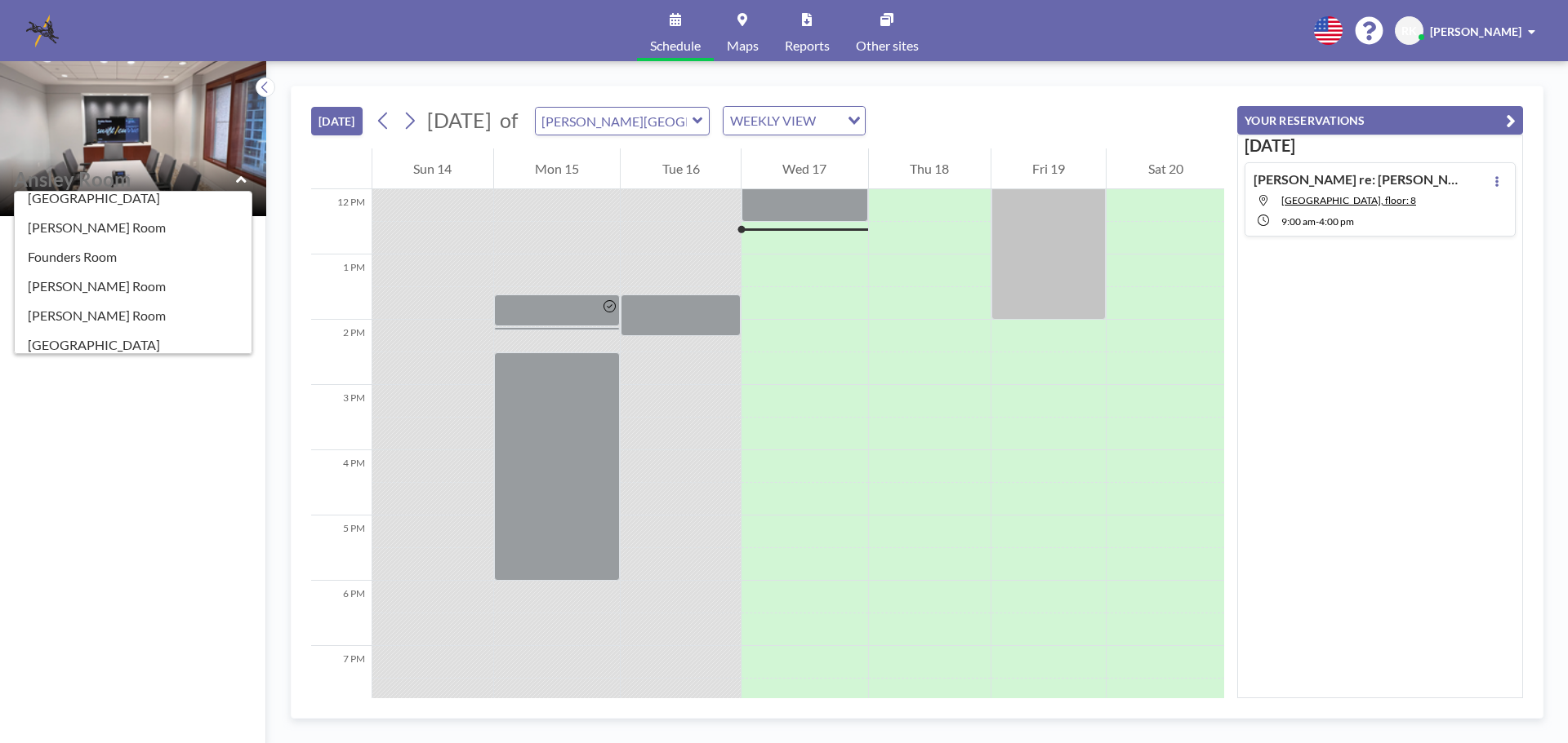
scroll to position [89, 0]
type input "Founders Room"
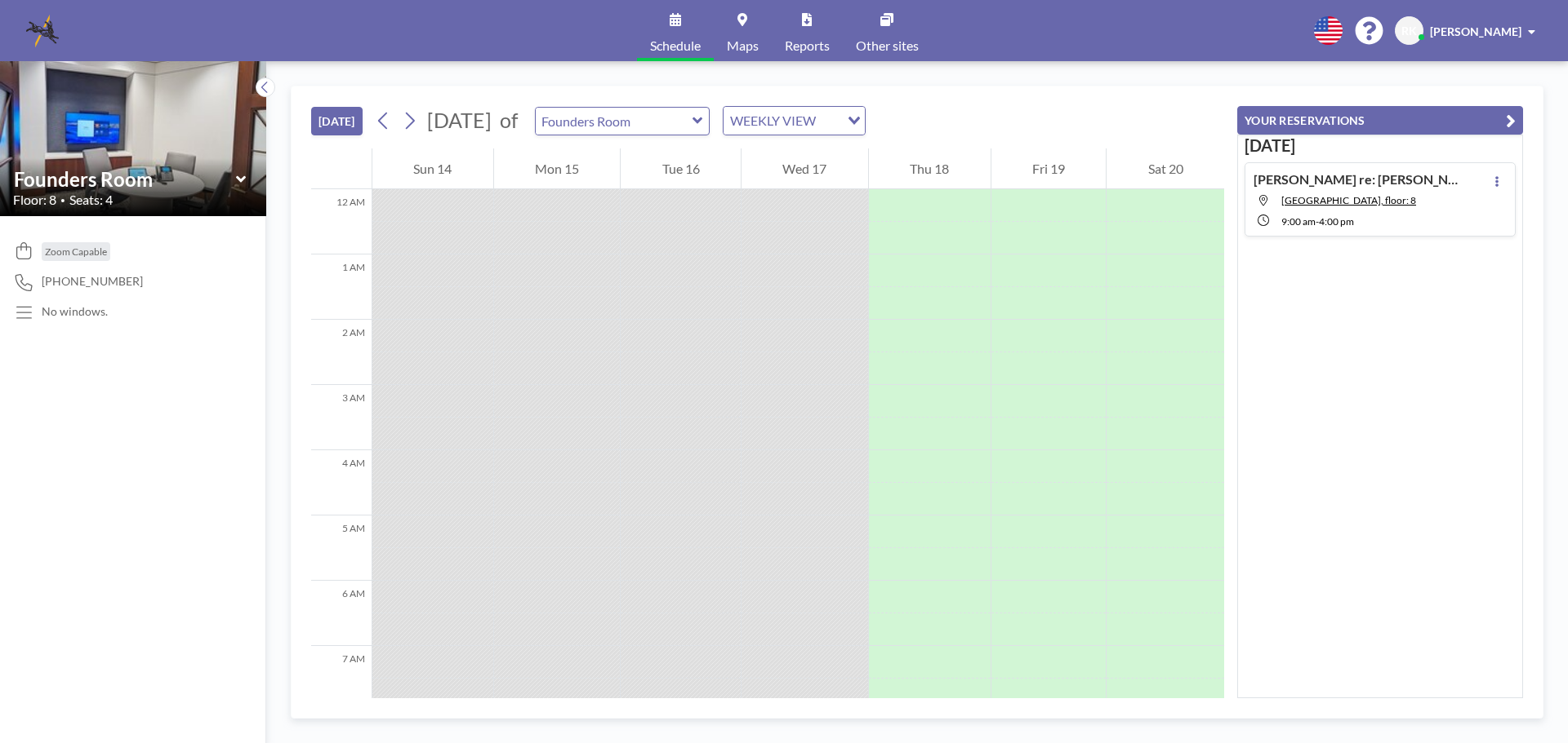
scroll to position [784, 0]
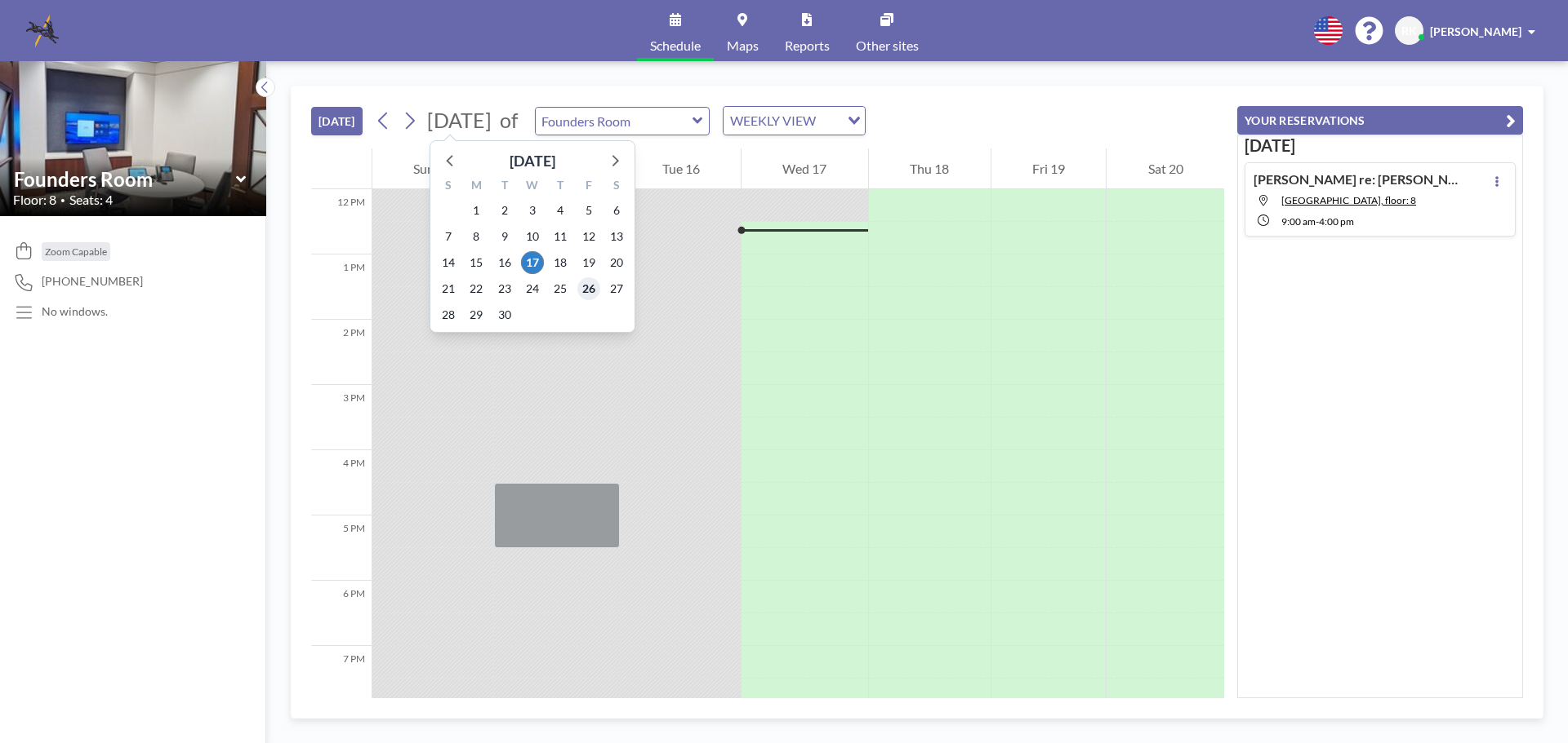
click at [588, 290] on span "26" at bounding box center [589, 288] width 23 height 23
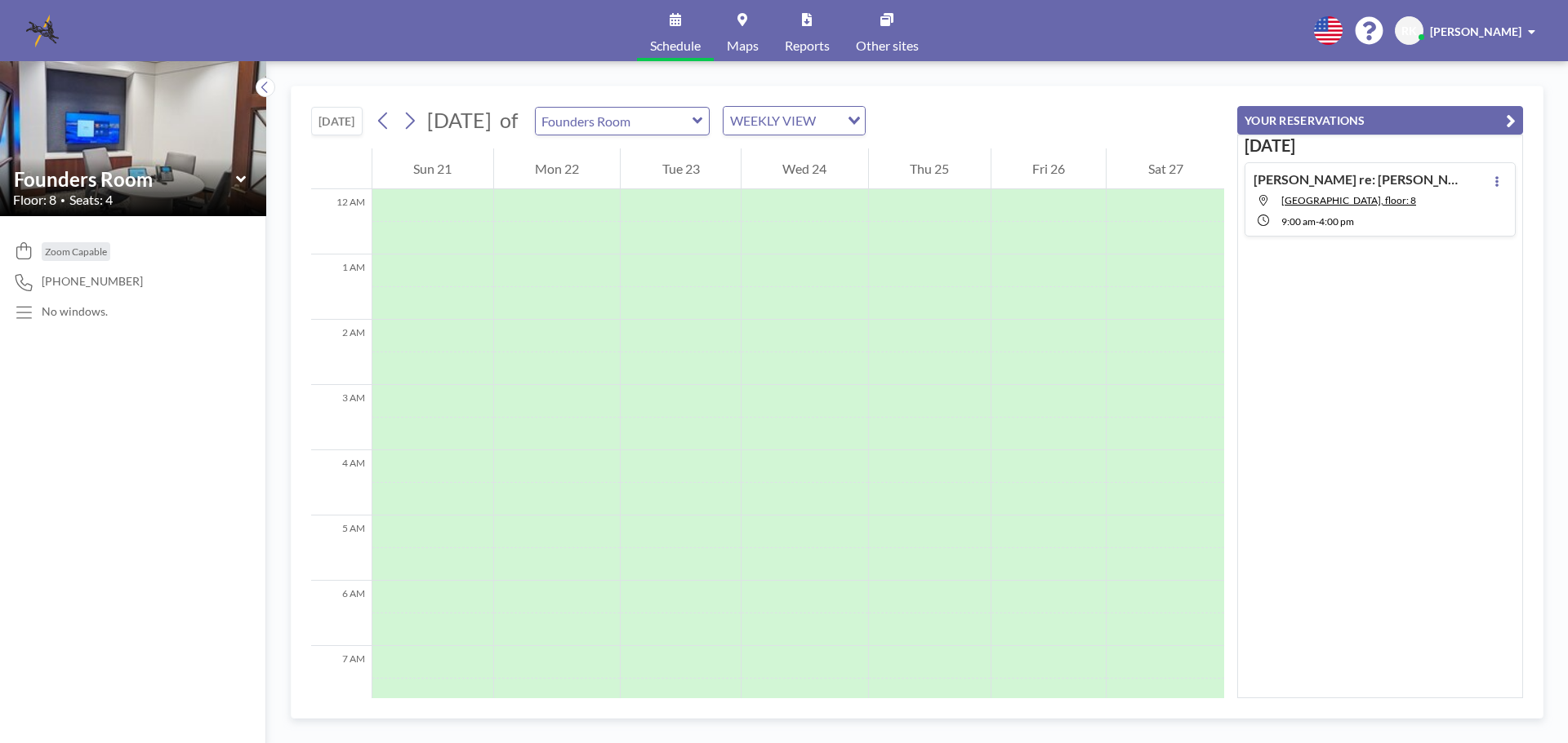
scroll to position [490, 0]
click at [1037, 244] on div at bounding box center [1048, 238] width 115 height 32
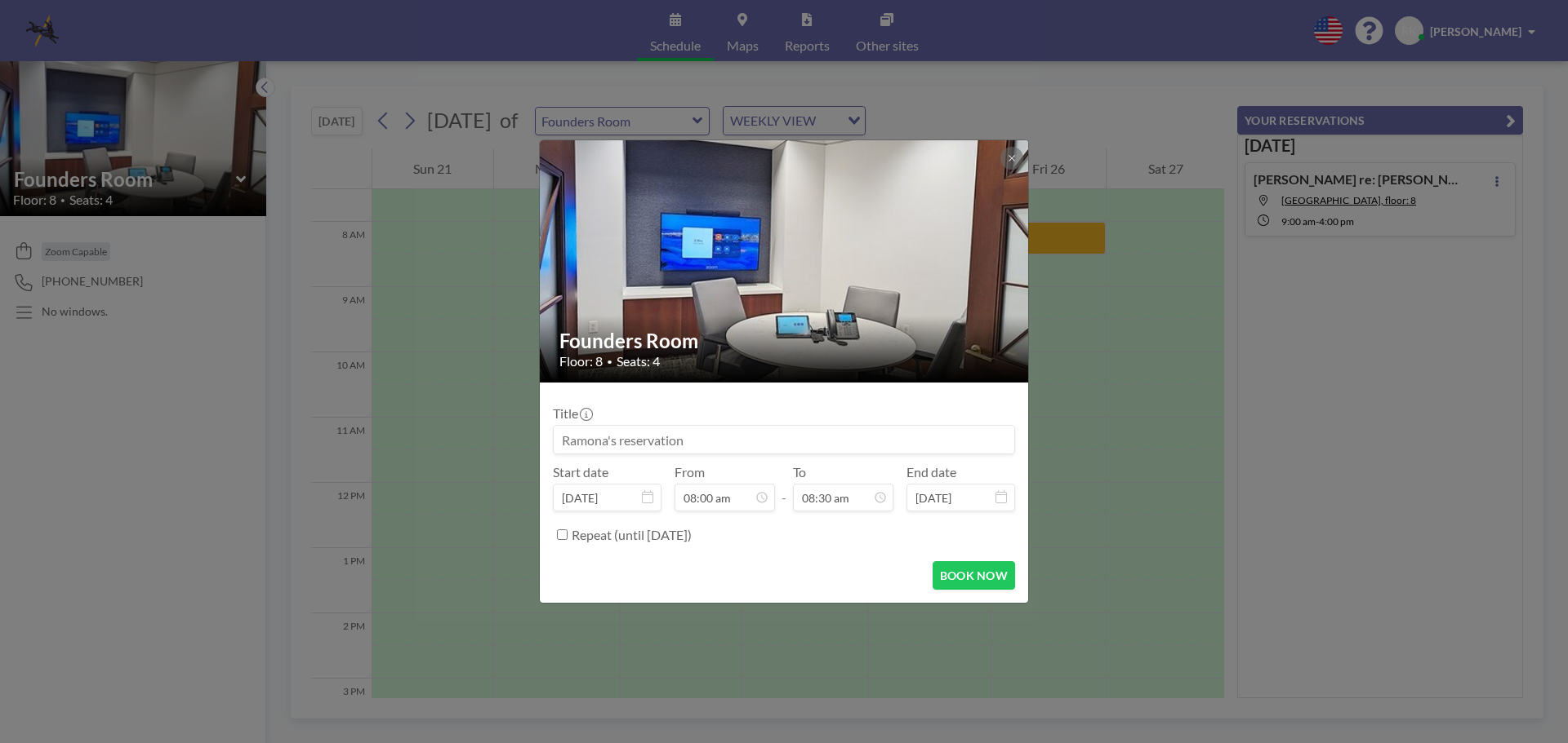
click at [1037, 244] on div "Founders Room Floor: 8 • Seats: 4 Title Start date Sep 26, 2025 From 08:00 am -…" at bounding box center [784, 371] width 1568 height 743
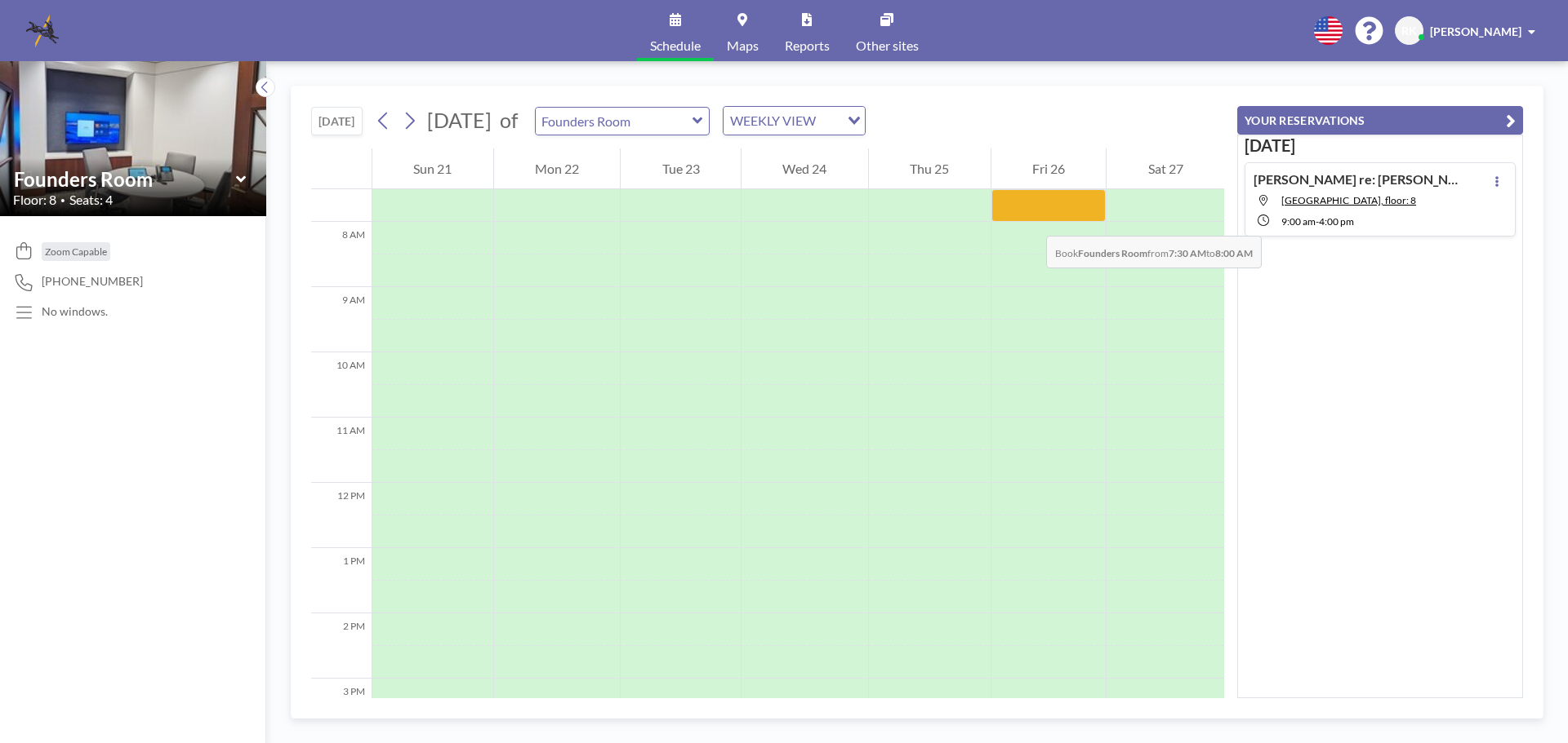
click at [1030, 219] on div at bounding box center [1048, 205] width 115 height 32
click at [1008, 213] on div at bounding box center [1048, 205] width 115 height 32
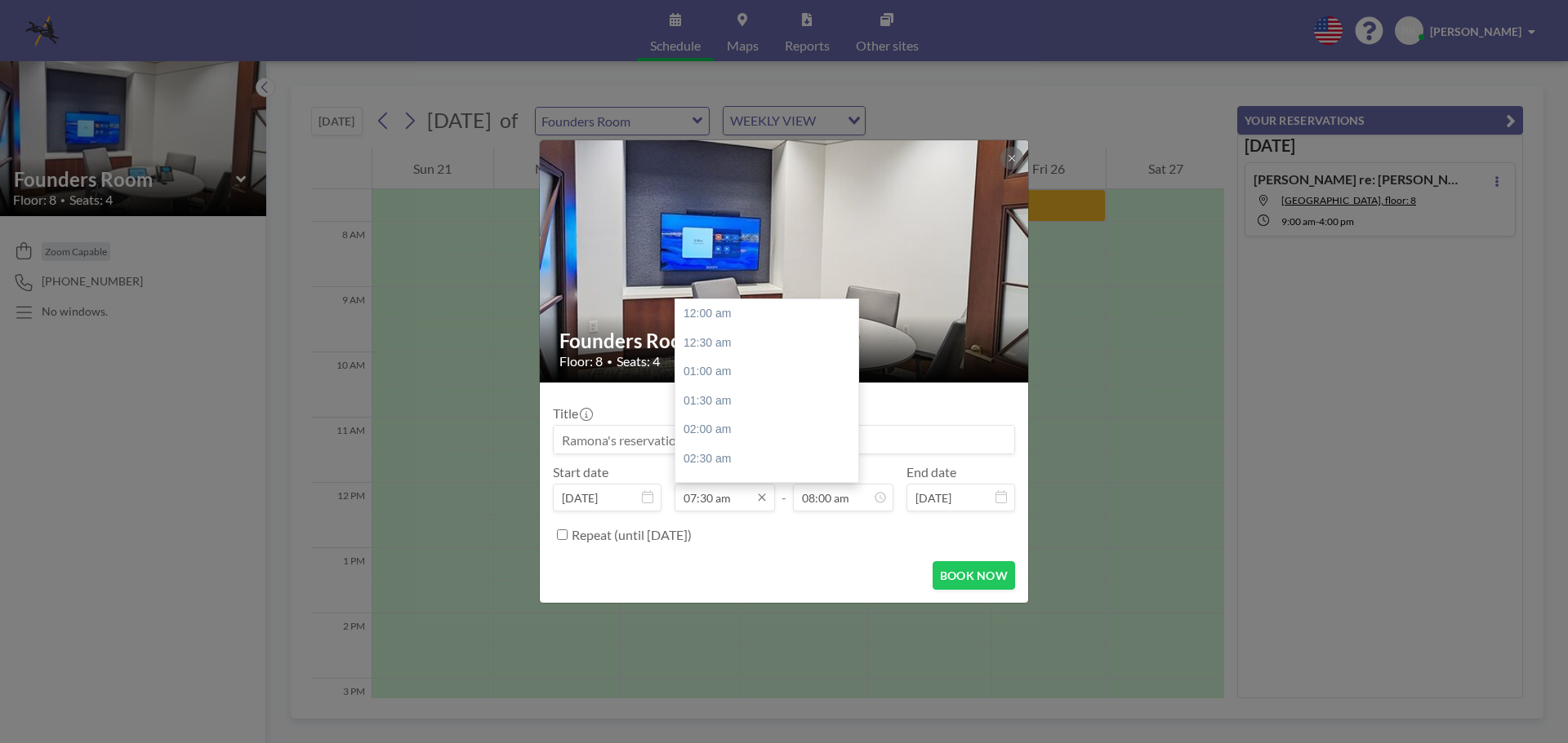
scroll to position [435, 0]
click at [750, 501] on input "07:30 am" at bounding box center [724, 498] width 100 height 28
click at [719, 493] on input "07:30 am" at bounding box center [724, 498] width 100 height 28
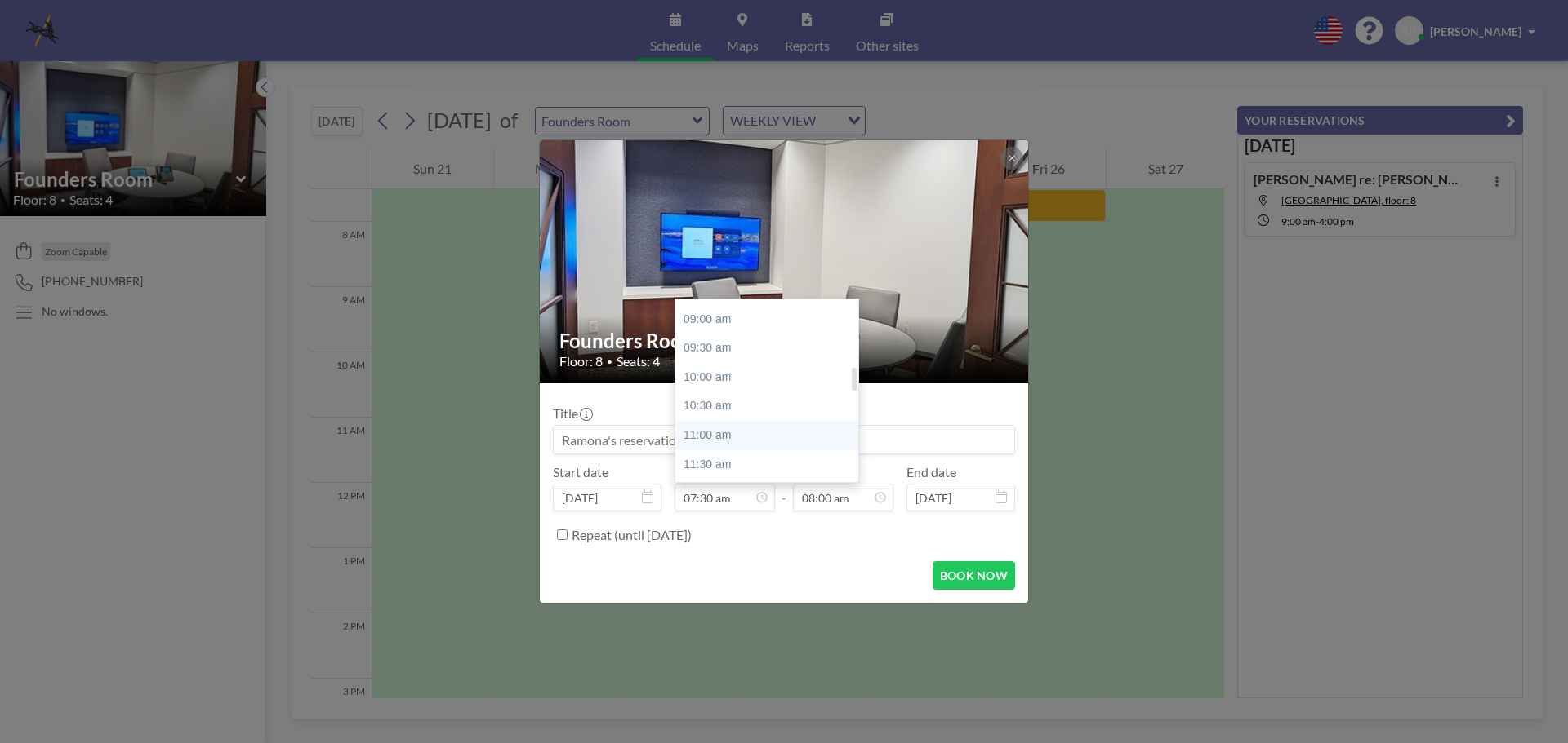
click at [722, 435] on div "11:00 am" at bounding box center [770, 435] width 191 height 29
type input "11:00 am"
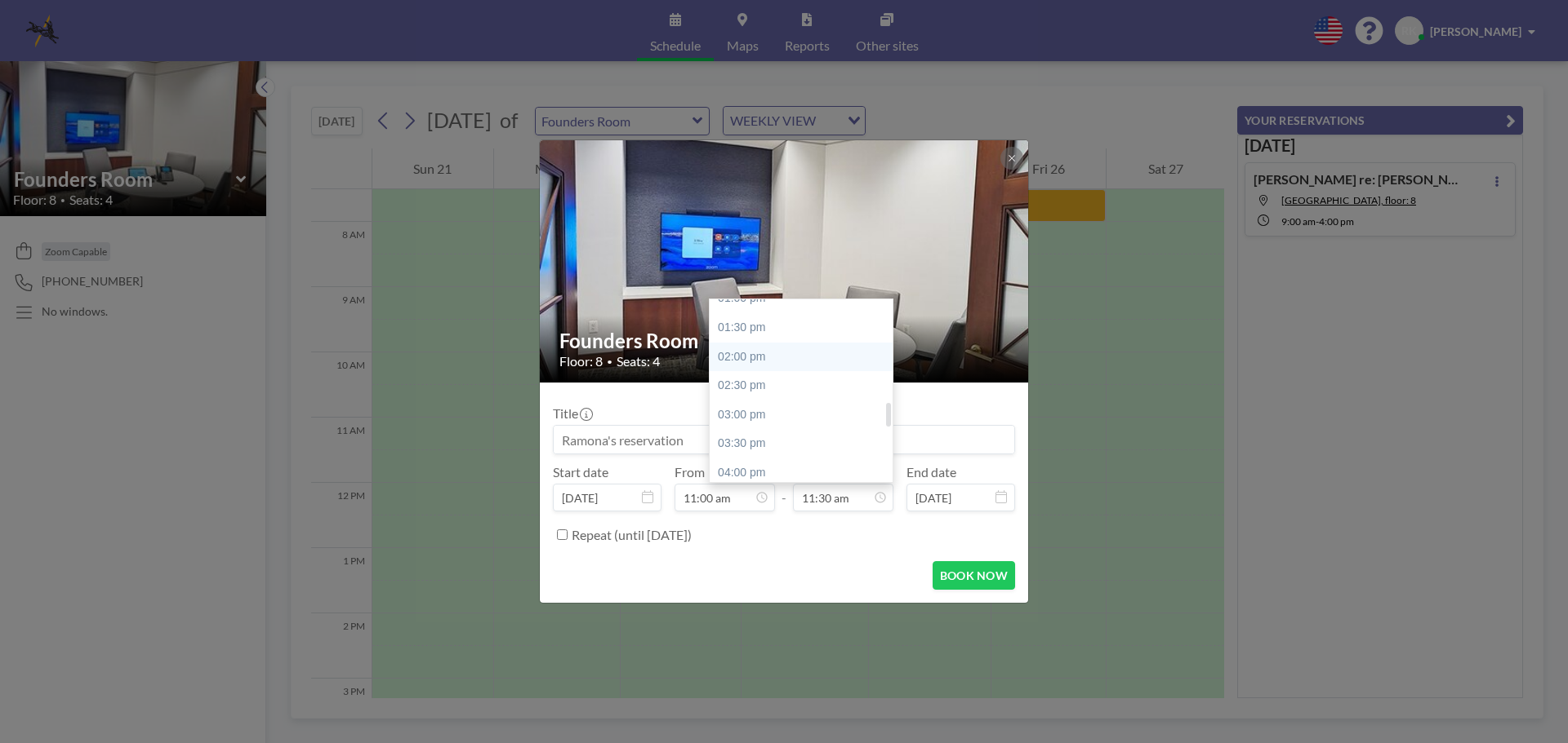
scroll to position [791, 0]
click at [813, 450] on div "04:00 pm" at bounding box center [804, 453] width 191 height 29
type input "04:00 pm"
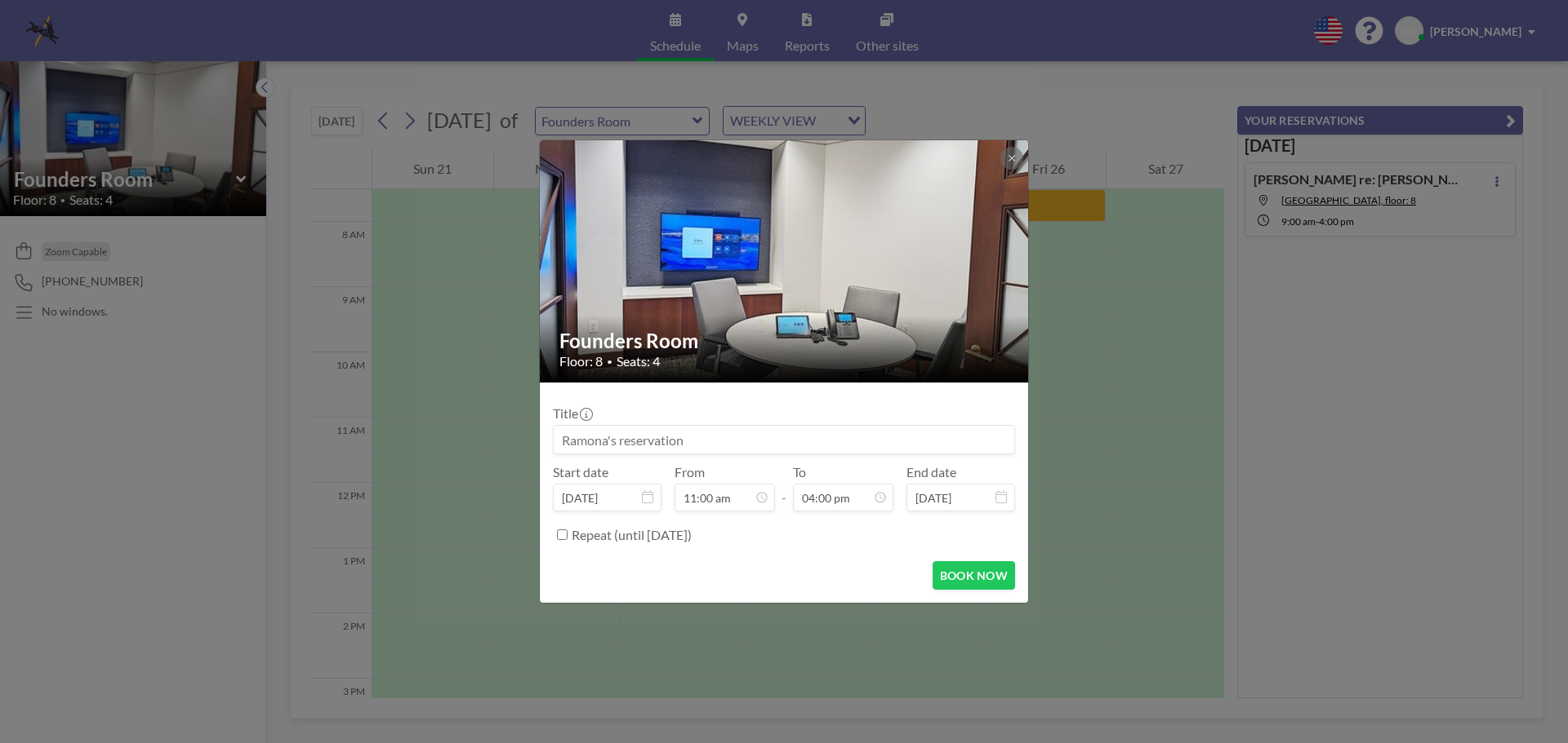
click at [714, 447] on input at bounding box center [784, 440] width 461 height 28
type input "Emilia Covaci - Scurlock - depo prep"
click at [982, 570] on button "BOOK NOW" at bounding box center [974, 575] width 83 height 29
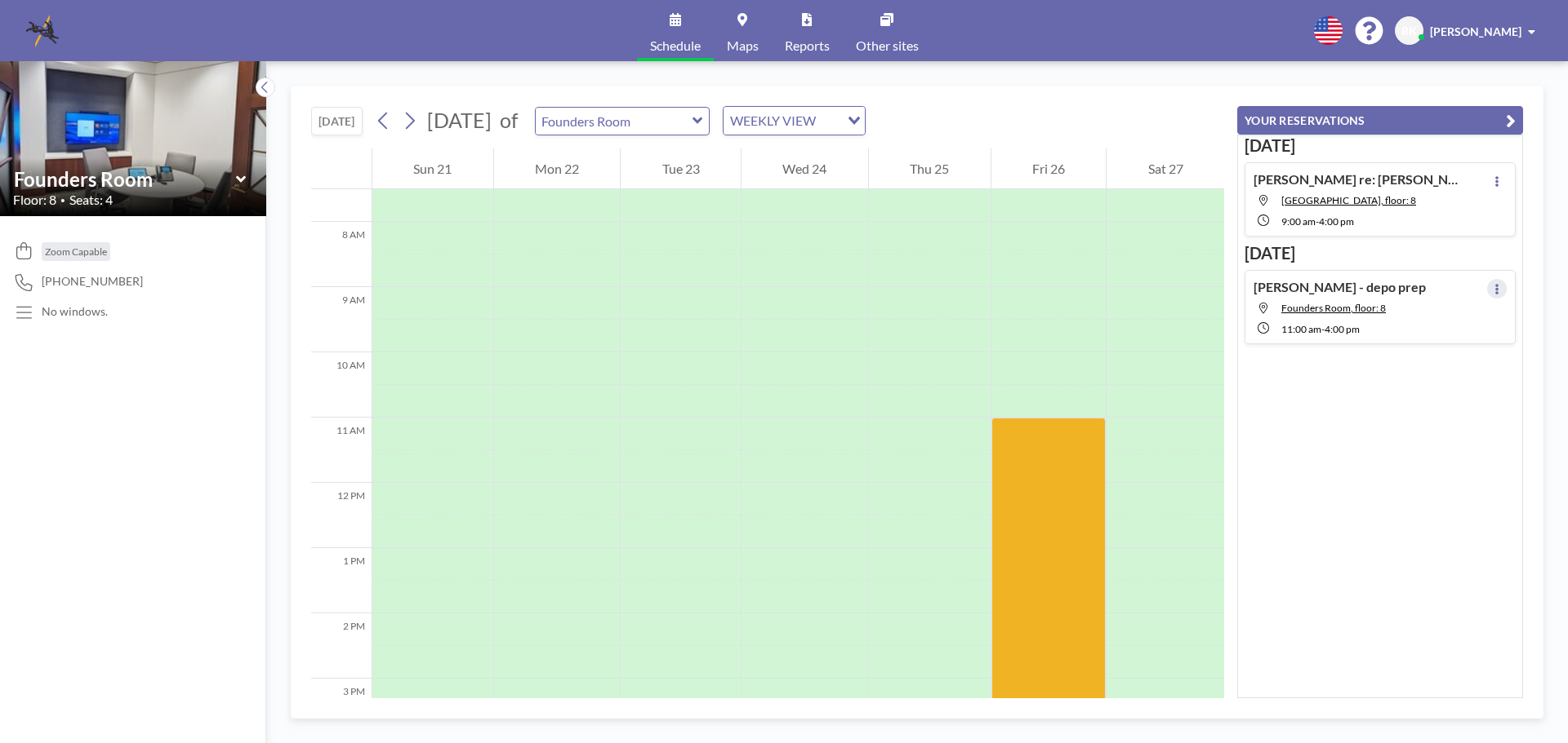
click at [1492, 288] on button at bounding box center [1496, 288] width 19 height 19
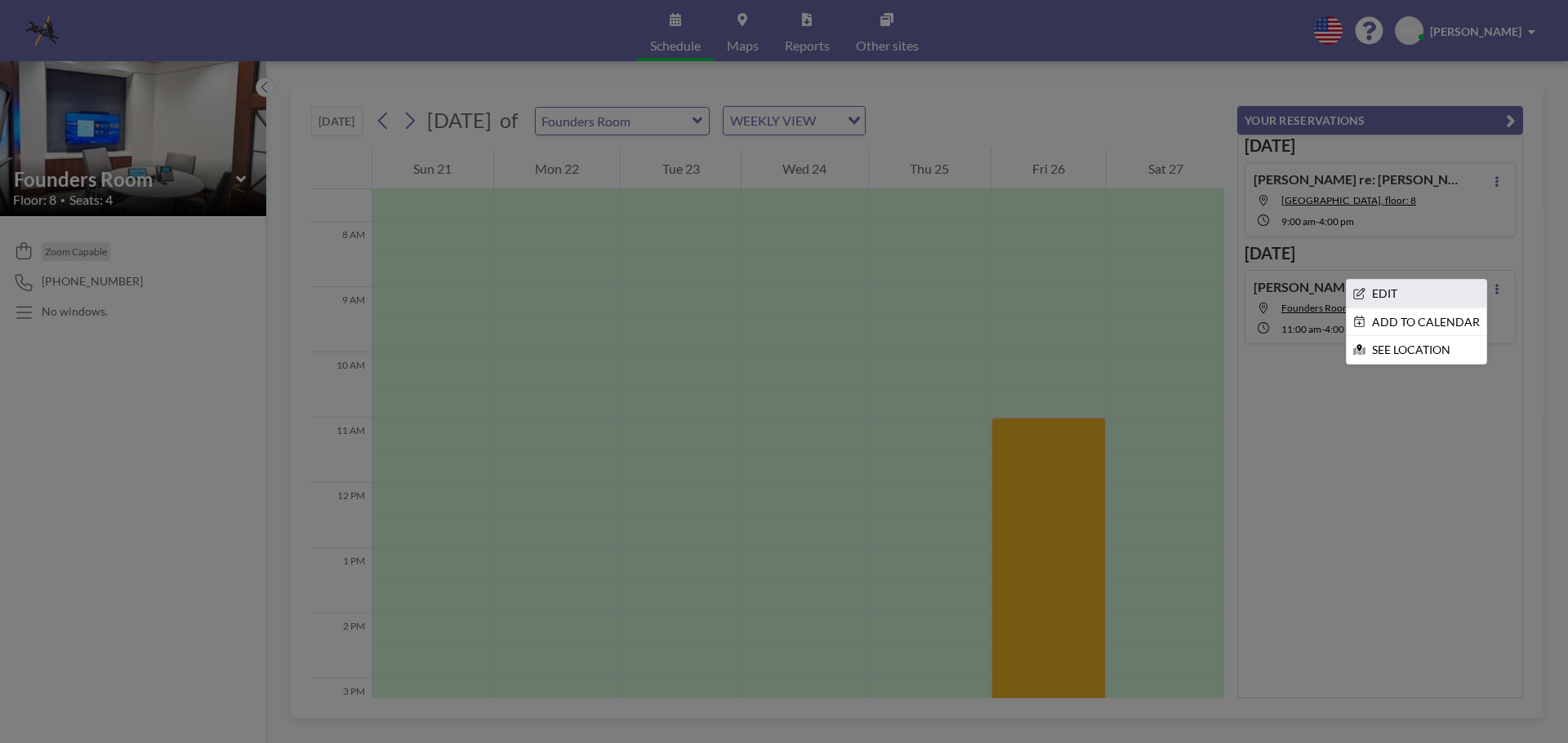
click at [1396, 286] on li "EDIT" at bounding box center [1416, 294] width 140 height 28
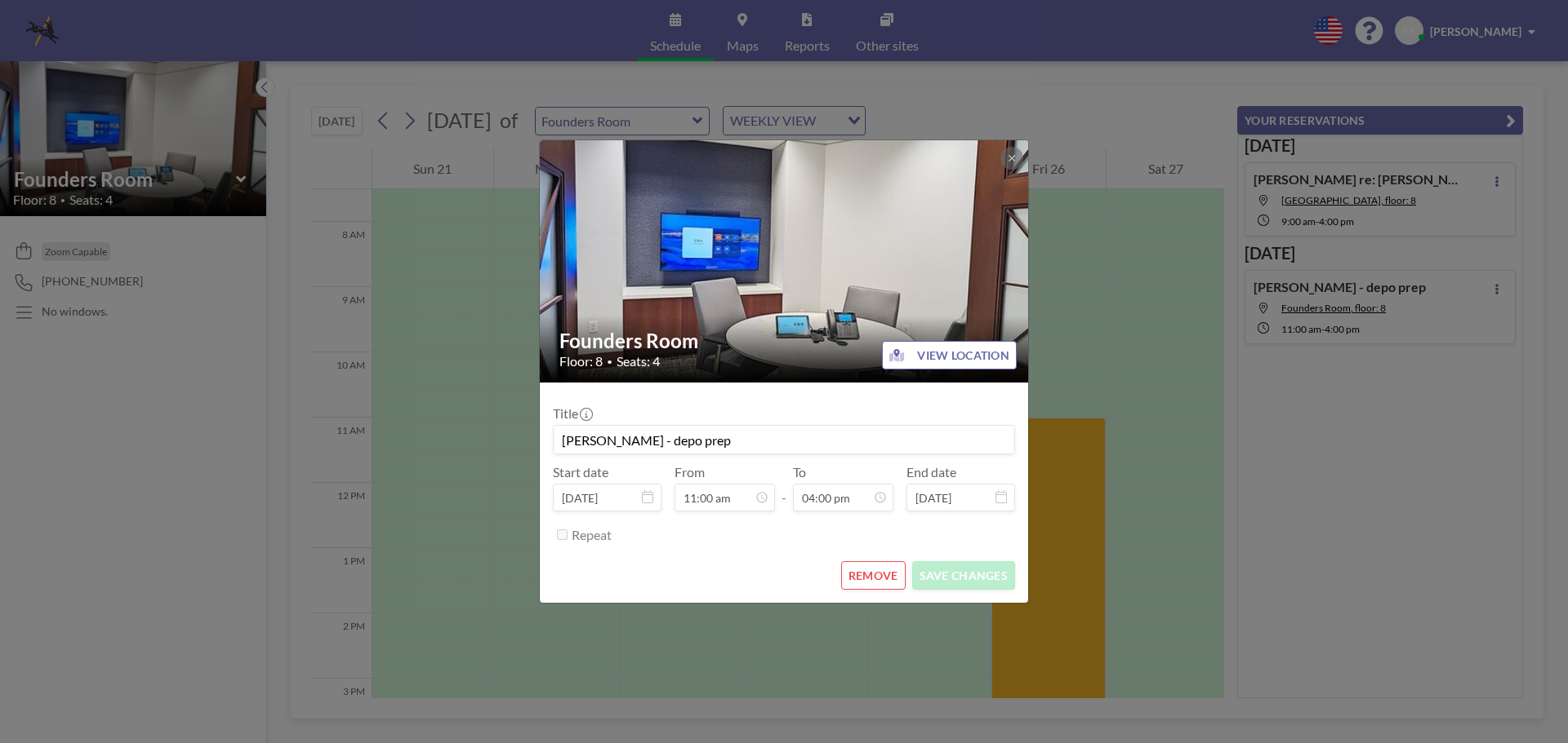
click at [877, 574] on button "REMOVE" at bounding box center [873, 575] width 64 height 29
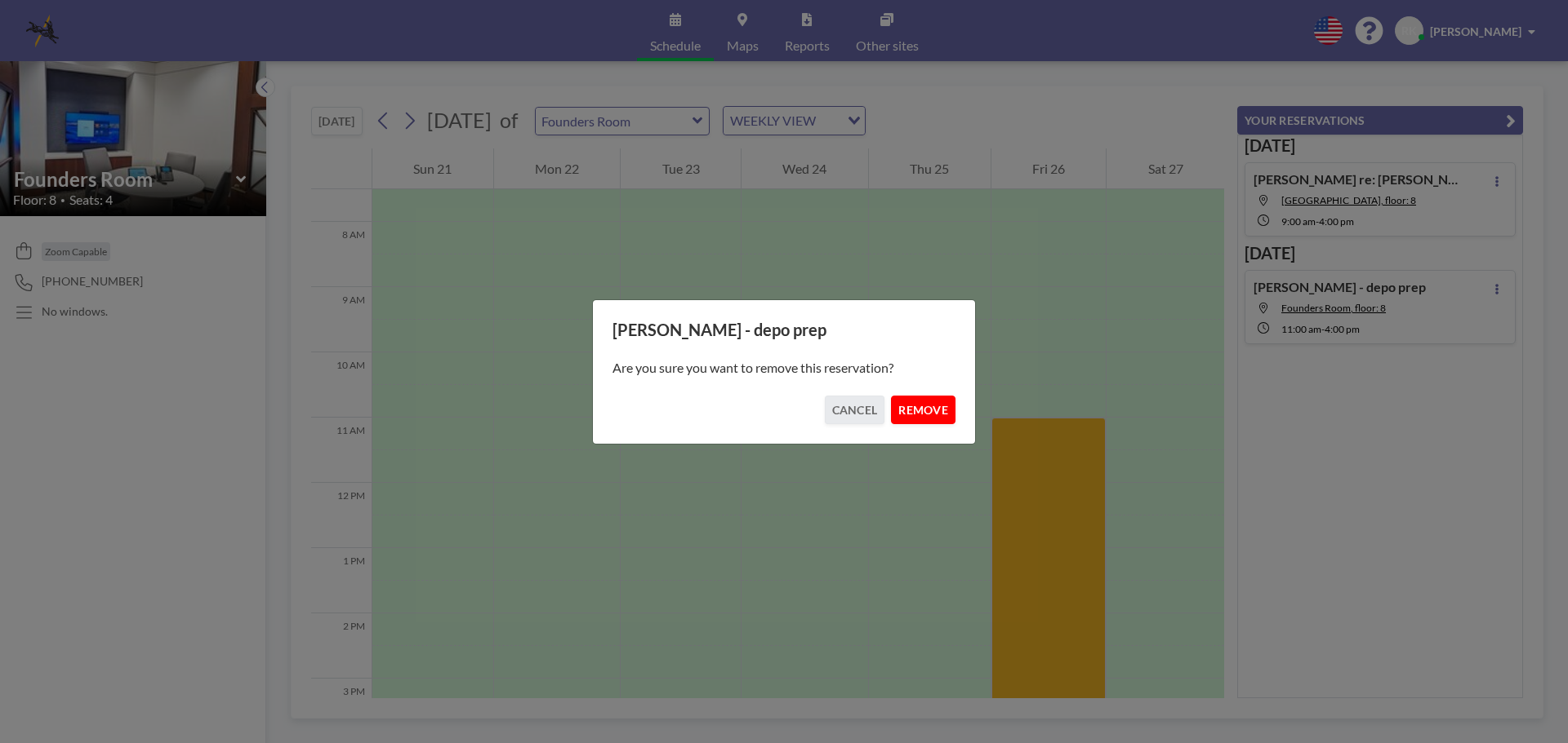
click at [932, 405] on button "REMOVE" at bounding box center [923, 410] width 64 height 29
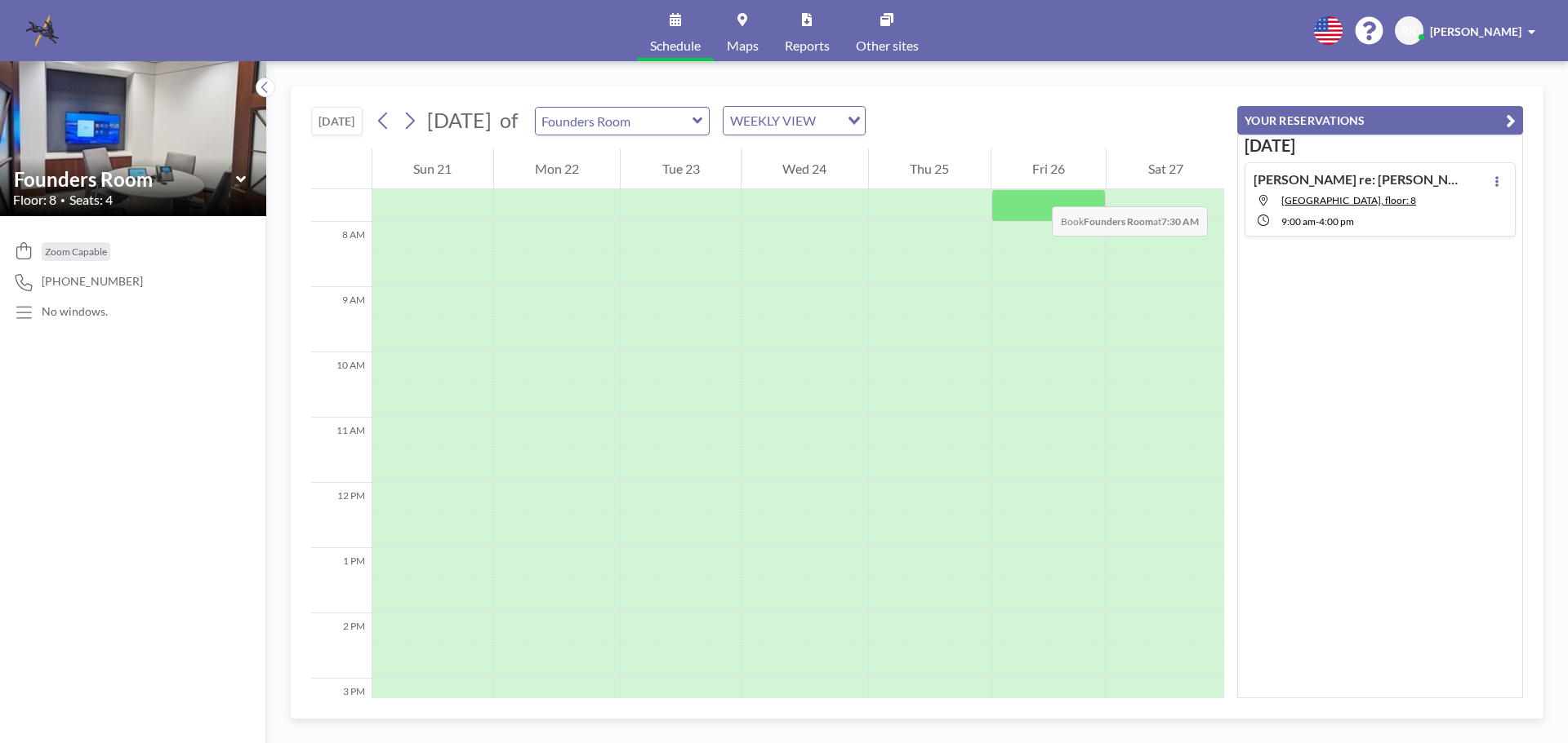
click at [1035, 190] on div at bounding box center [1048, 205] width 115 height 32
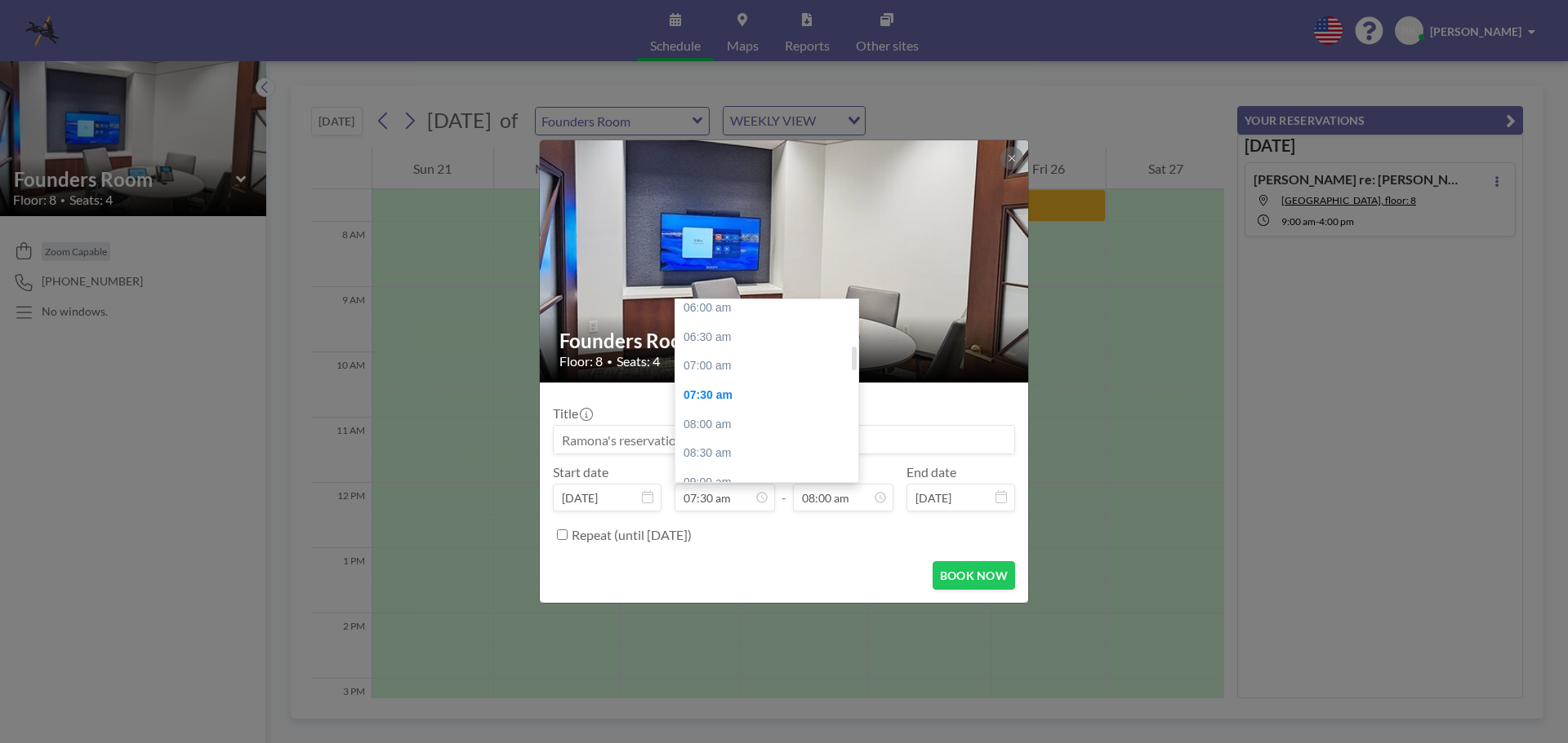
scroll to position [395, 0]
click at [752, 440] on div "09:00 am" at bounding box center [770, 442] width 191 height 29
type input "09:00 am"
type input "09:30 am"
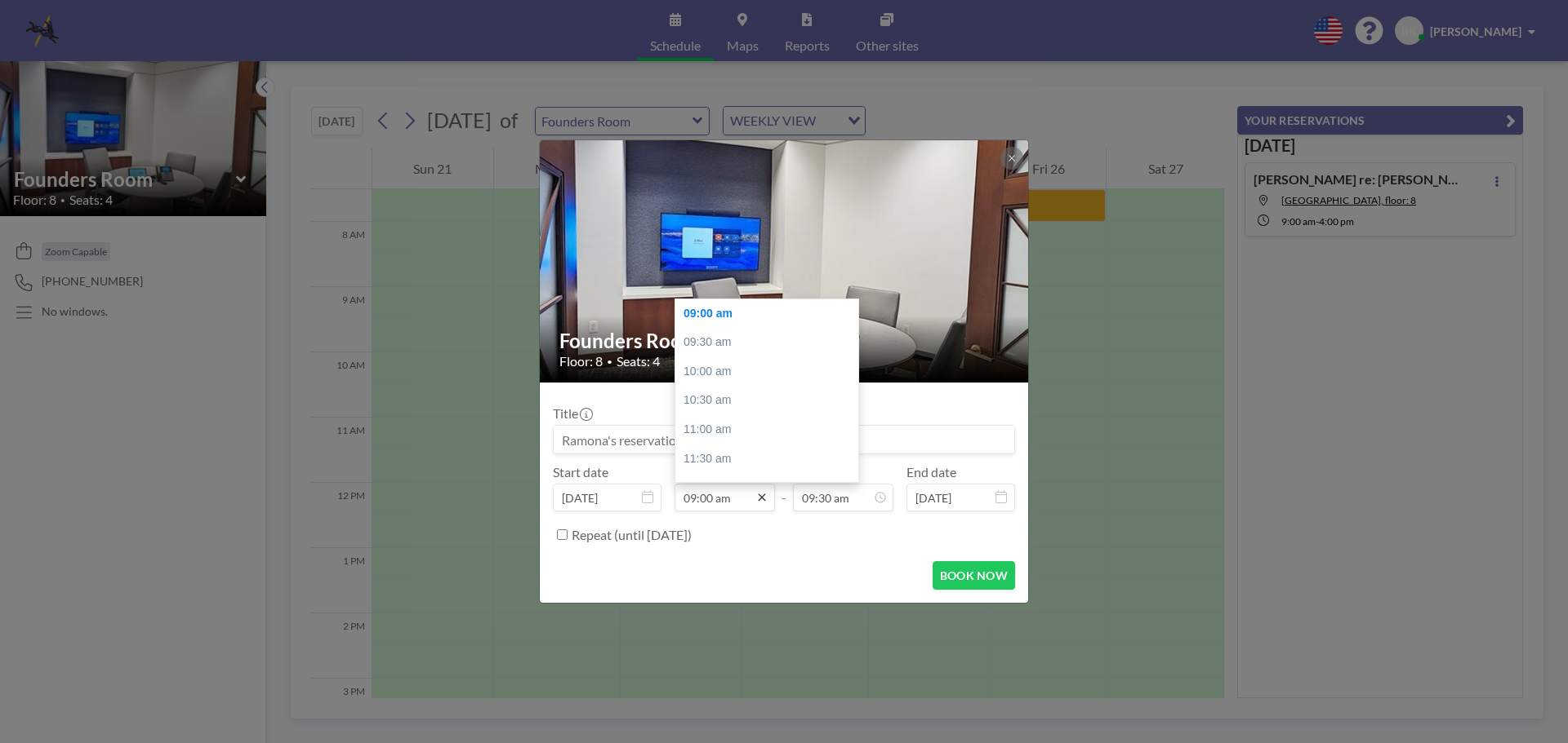
click at [765, 501] on icon at bounding box center [762, 498] width 13 height 13
click at [739, 348] on div "09:30 am" at bounding box center [770, 342] width 191 height 29
type input "09:30 am"
type input "10:00 am"
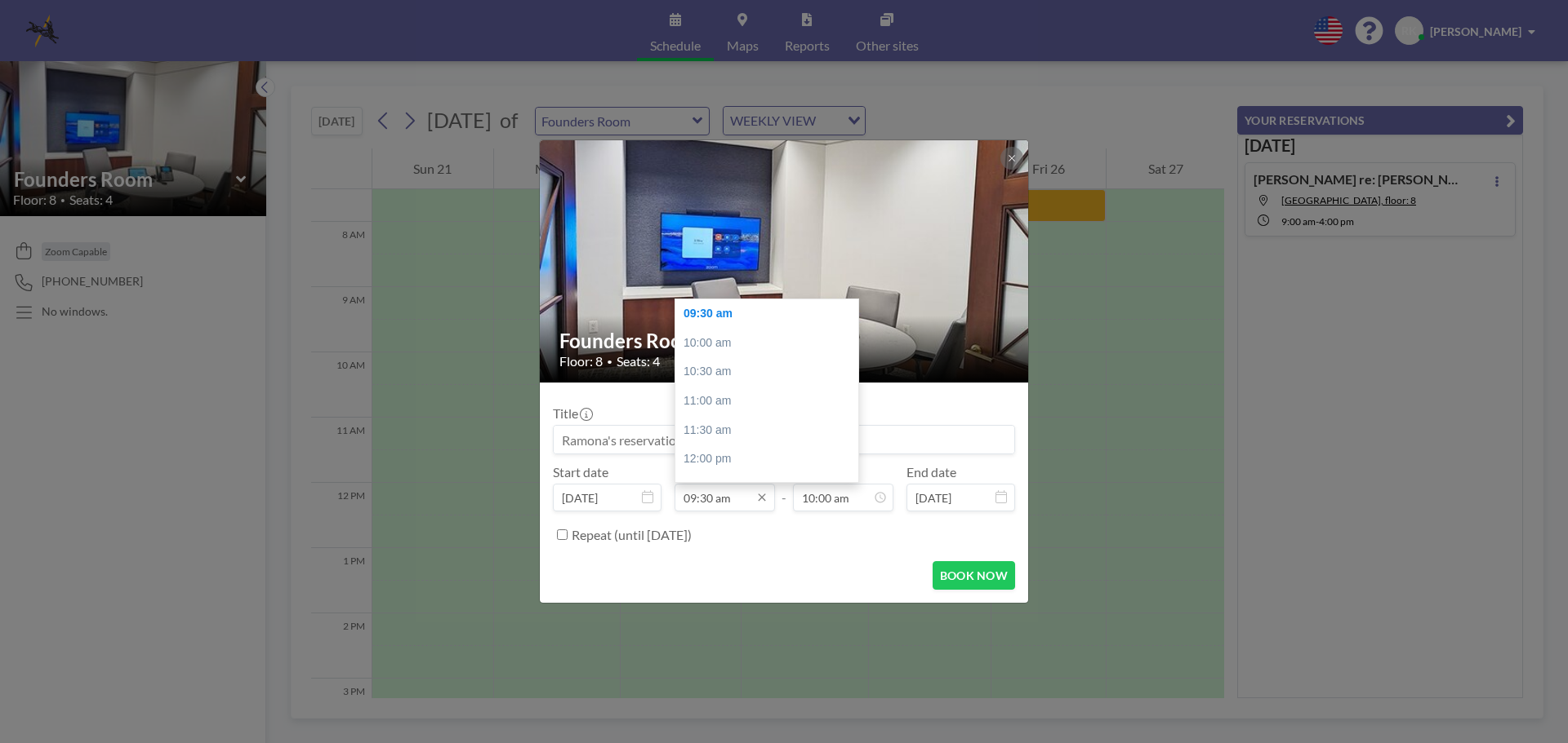
click at [734, 499] on input "09:30 am" at bounding box center [724, 498] width 100 height 28
click at [719, 368] on div "10:30 am" at bounding box center [770, 372] width 191 height 29
type input "10:30 am"
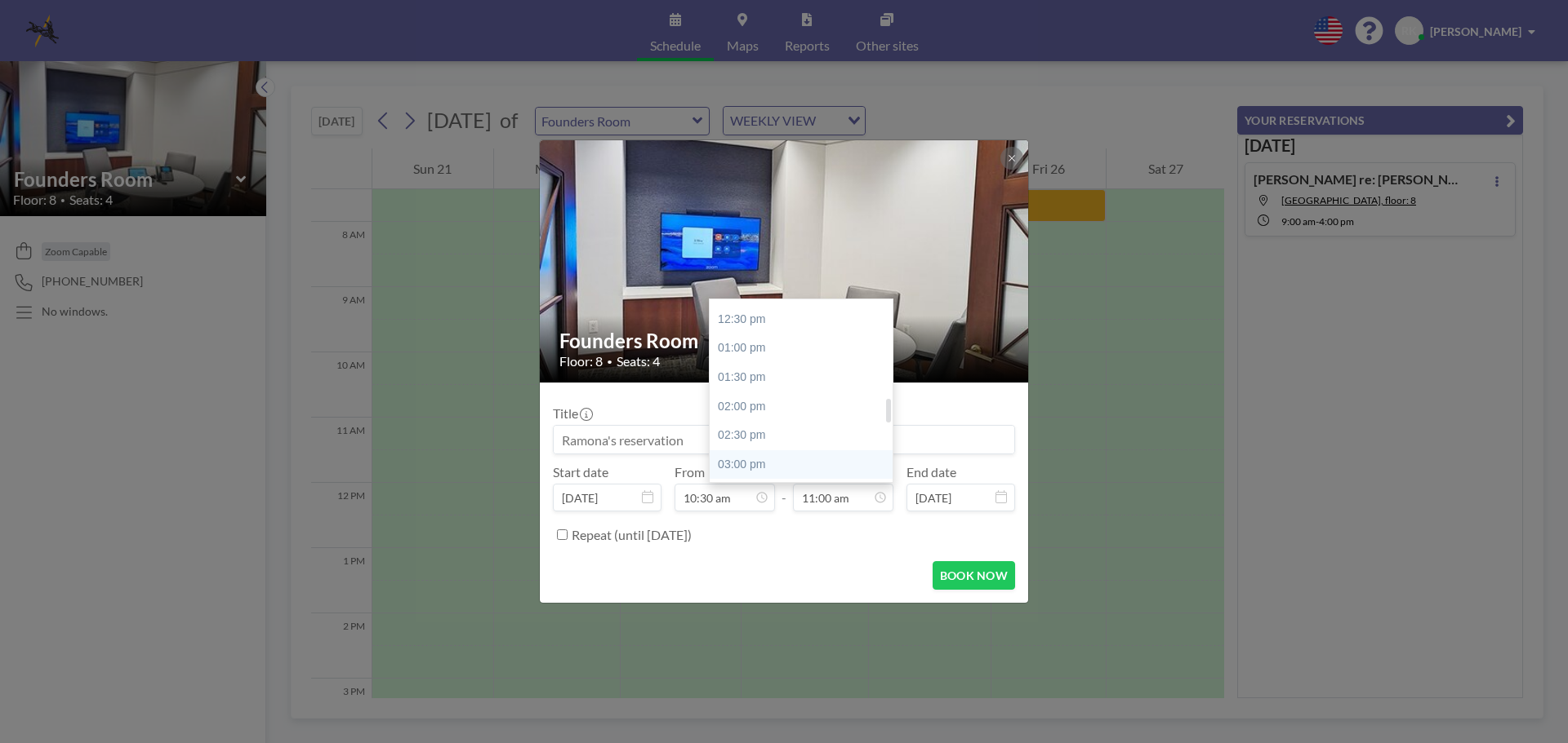
scroll to position [802, 0]
click at [827, 447] on div "04:00 pm" at bounding box center [804, 442] width 191 height 29
type input "04:00 pm"
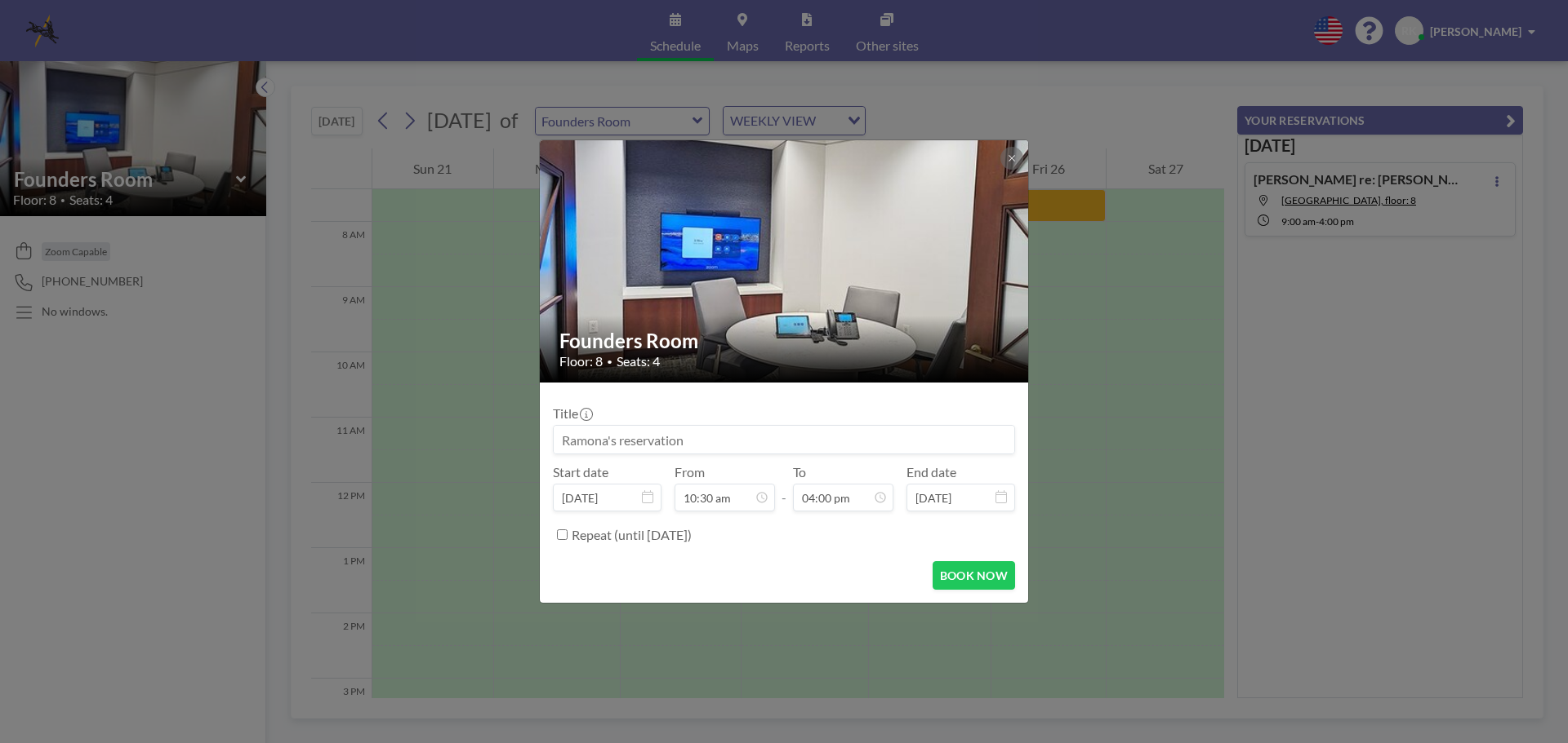
click at [637, 444] on input at bounding box center [784, 440] width 461 height 28
type input "Emilia Covaci -Scurlock - depo prep"
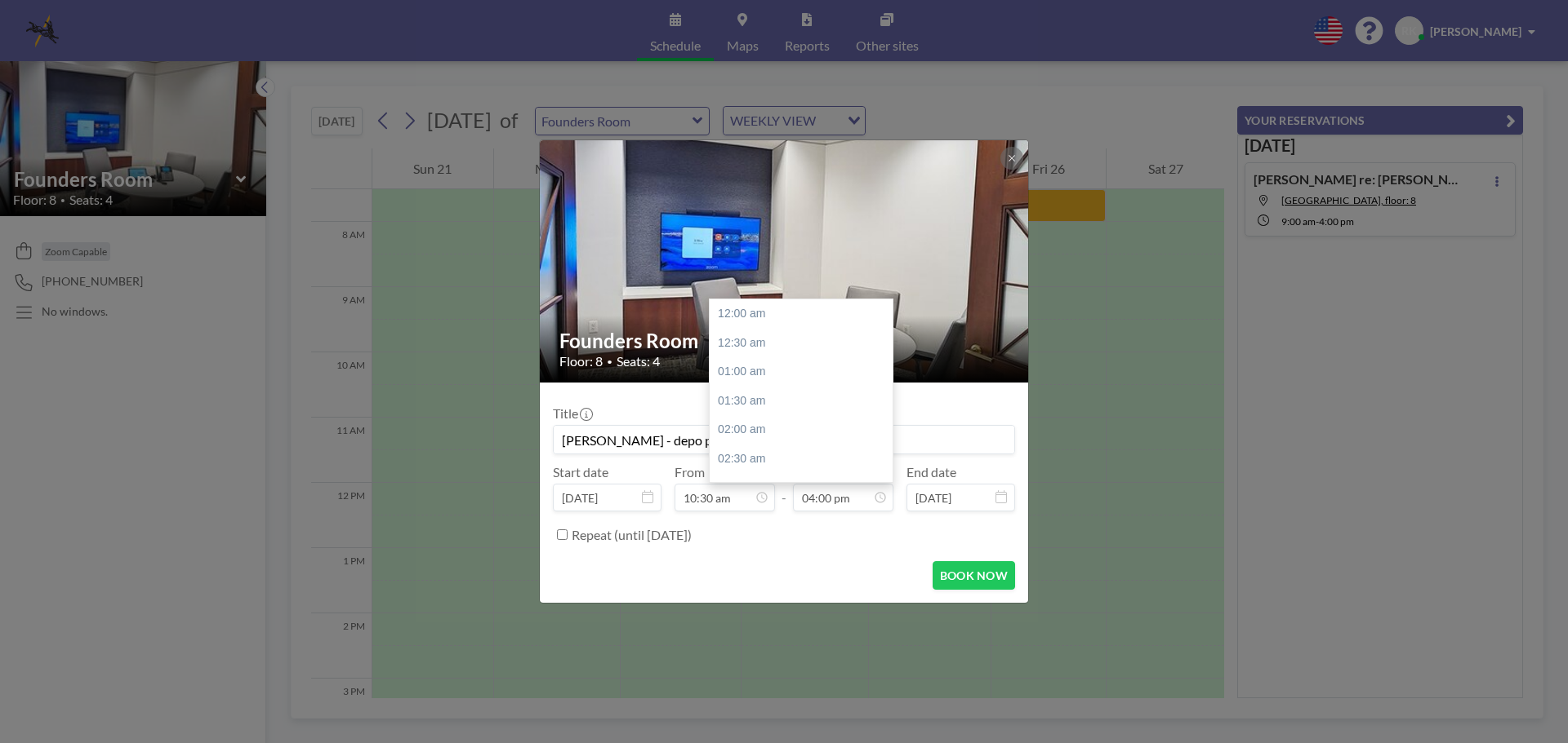
scroll to position [929, 0]
click at [879, 586] on div "BOOK NOW" at bounding box center [784, 575] width 462 height 29
click at [870, 563] on div "BOOK NOW" at bounding box center [784, 575] width 462 height 29
click at [846, 573] on div "BOOK NOW" at bounding box center [784, 575] width 462 height 29
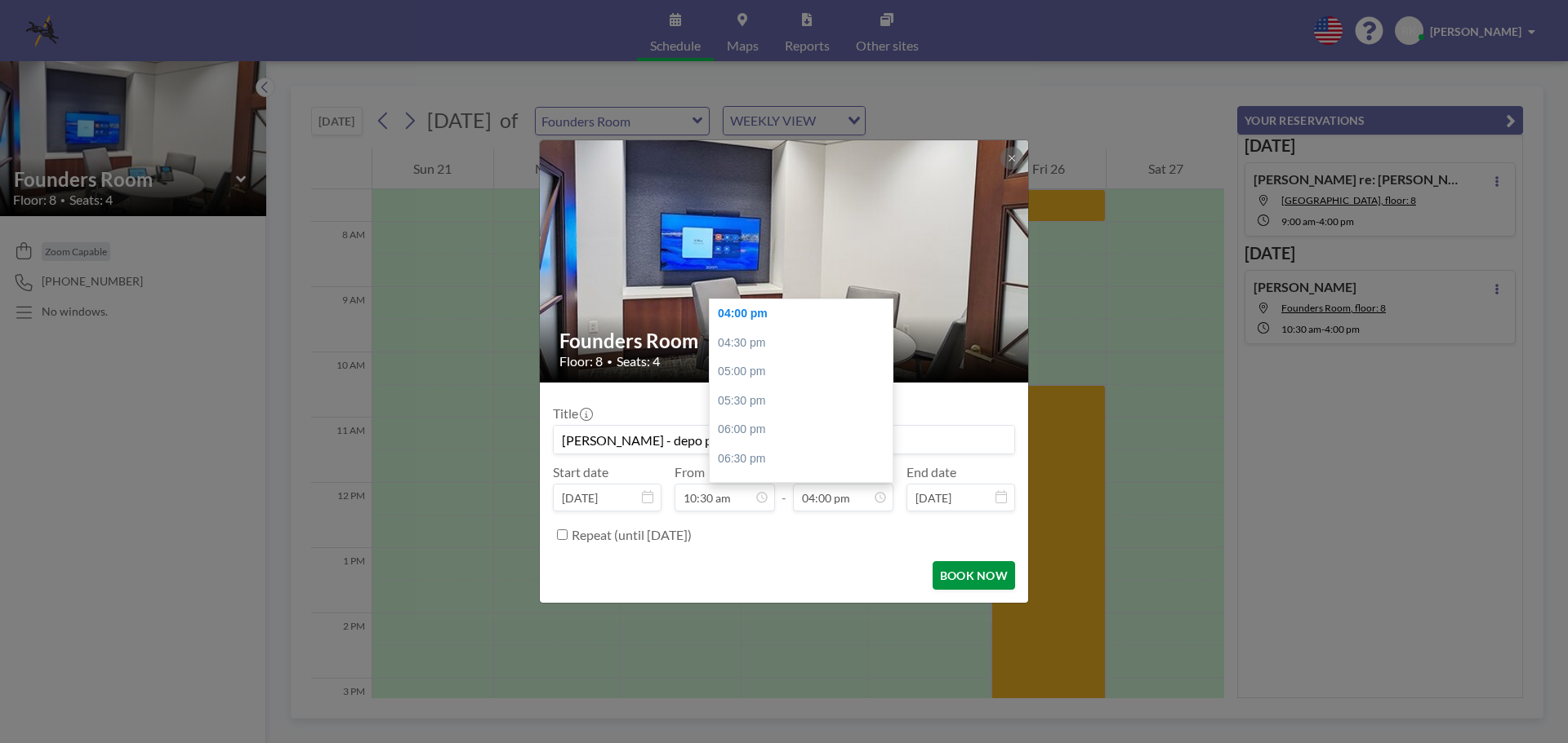
click at [962, 569] on button "BOOK NOW" at bounding box center [974, 575] width 83 height 29
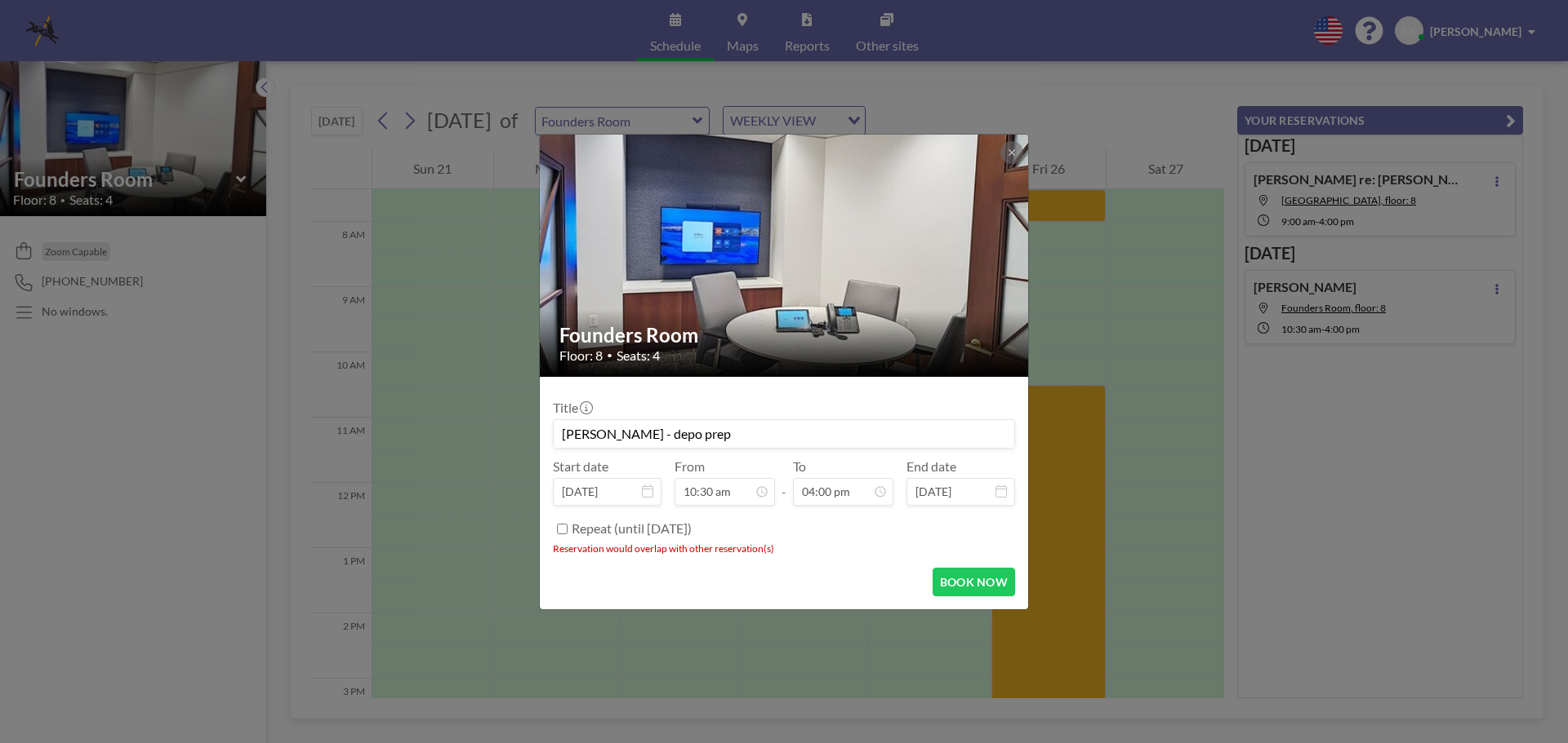
click at [878, 561] on form "Title Emilia Covaci -Scurlock - depo prep Start date Sep 26, 2025 From 10:30 am…" at bounding box center [784, 493] width 488 height 233
click at [967, 582] on button "BOOK NOW" at bounding box center [974, 582] width 83 height 29
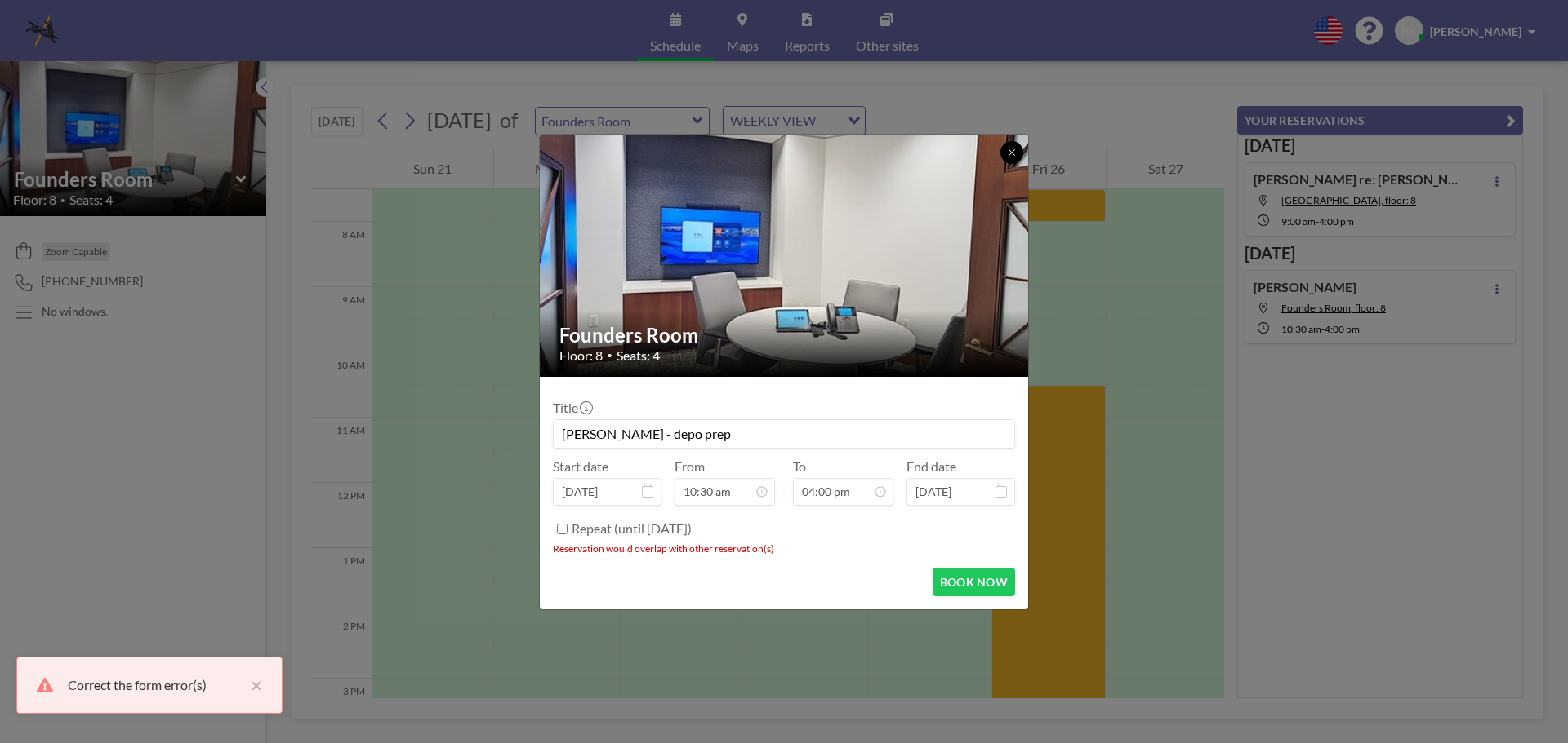
click at [1015, 151] on icon at bounding box center [1012, 152] width 10 height 10
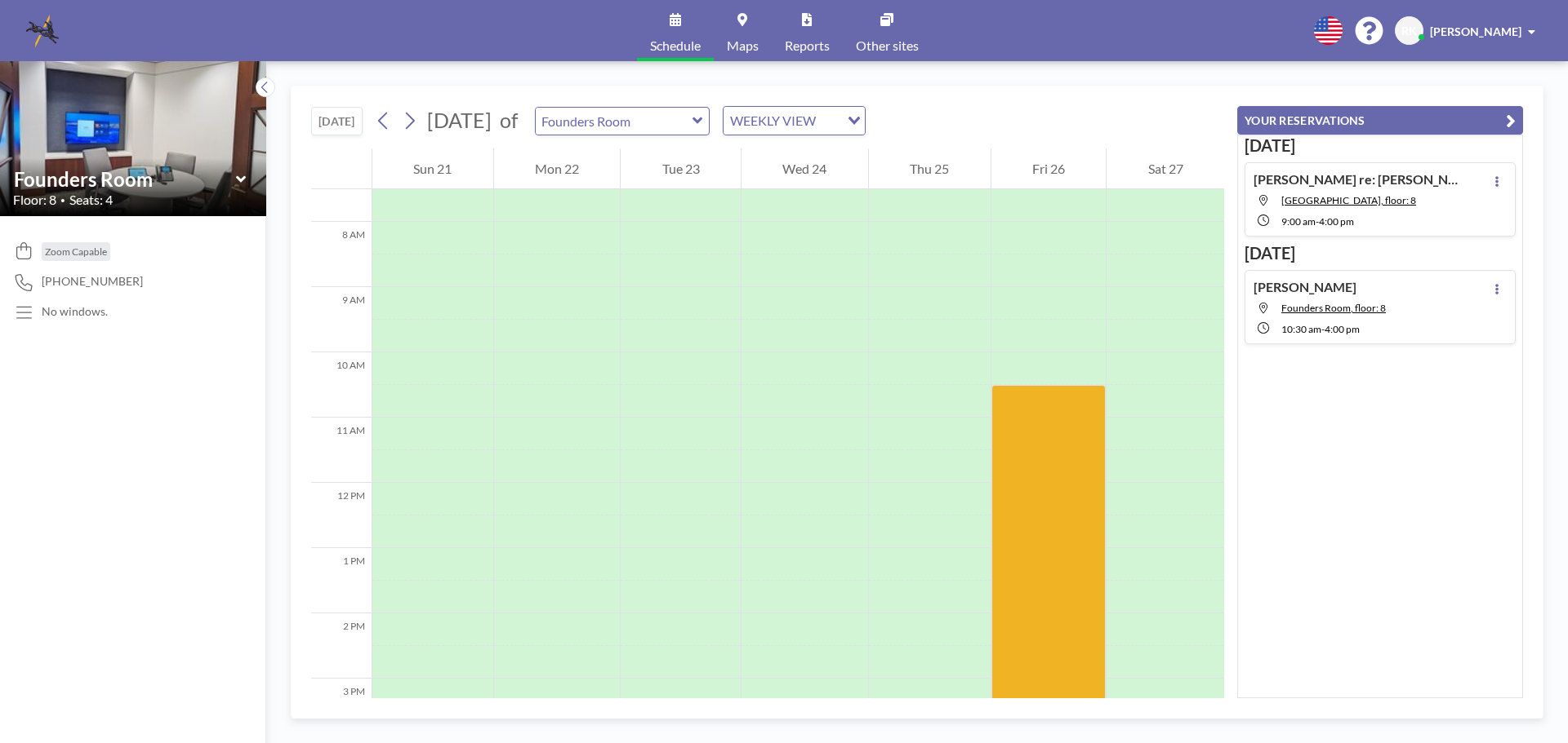
click at [1532, 30] on span at bounding box center [1531, 31] width 7 height 11
click at [1473, 110] on span "Log out" at bounding box center [1486, 111] width 38 height 17
